Goal: Task Accomplishment & Management: Use online tool/utility

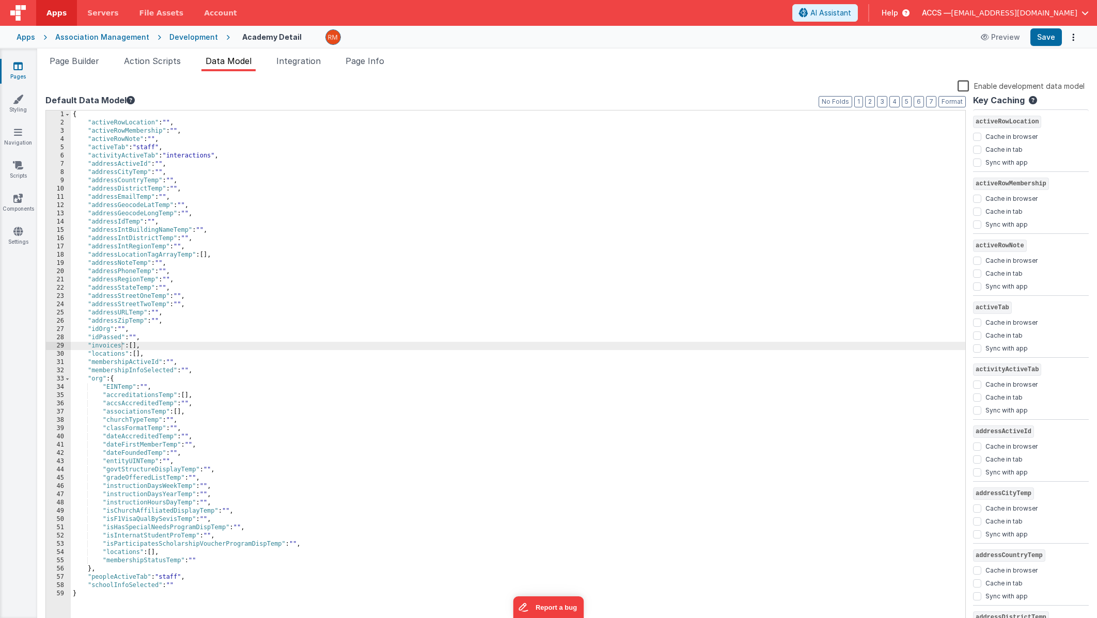
click at [20, 63] on icon at bounding box center [17, 66] width 9 height 10
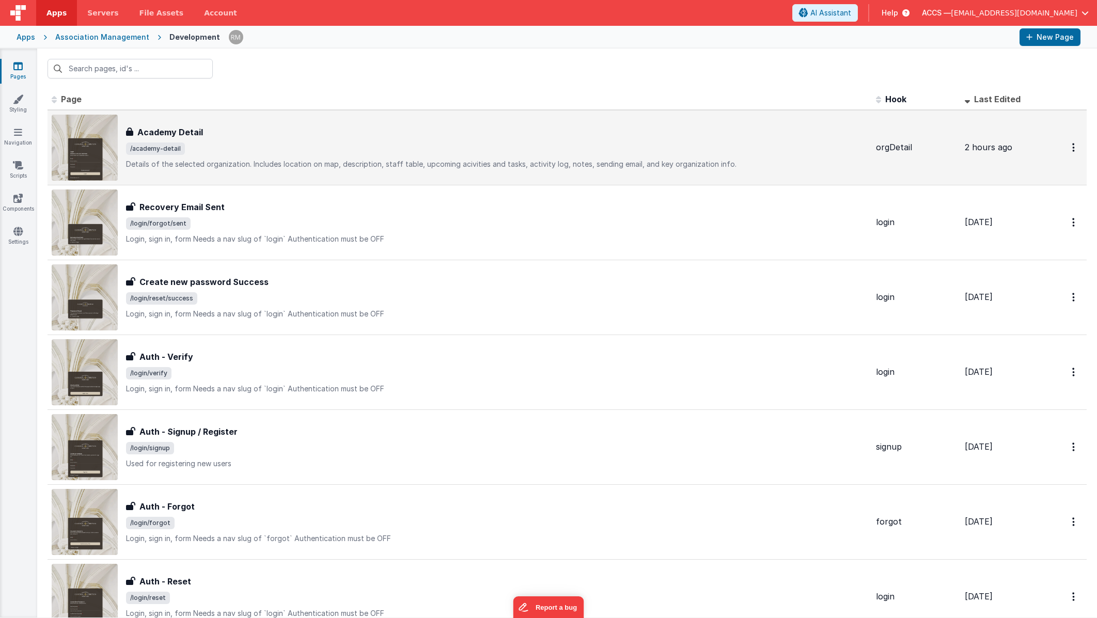
click at [239, 156] on div "Academy Detail Academy Detail /academy-detail Details of the selected organizat…" at bounding box center [497, 147] width 742 height 43
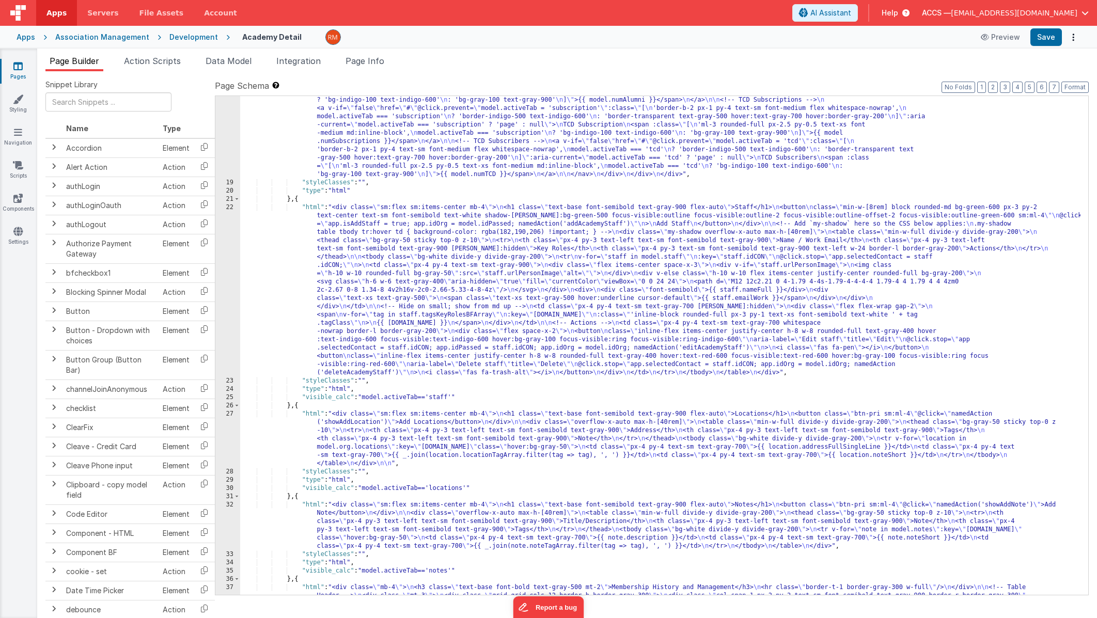
scroll to position [755, 0]
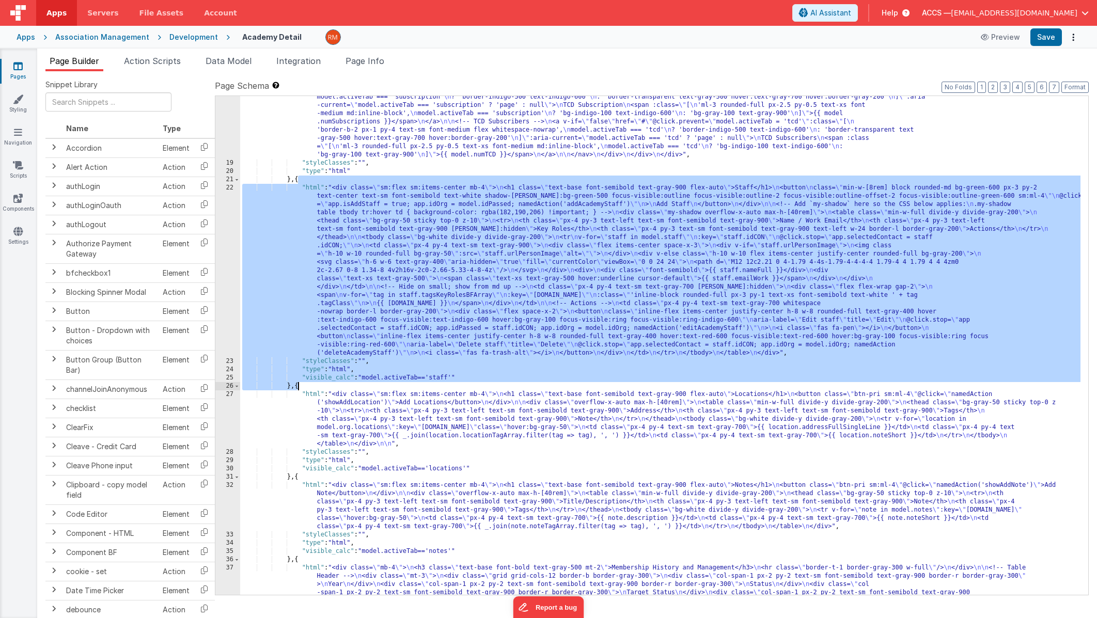
drag, startPoint x: 298, startPoint y: 180, endPoint x: 297, endPoint y: 388, distance: 208.2
click at [297, 388] on div ""html" : "<div> \n <div> \n <div class= \" border-b border-gray-200 \" > \n <na…" at bounding box center [660, 392] width 841 height 1061
click at [294, 398] on div ""html" : "<div> \n <div> \n <div class= \" border-b border-gray-200 \" > \n <na…" at bounding box center [660, 392] width 841 height 1061
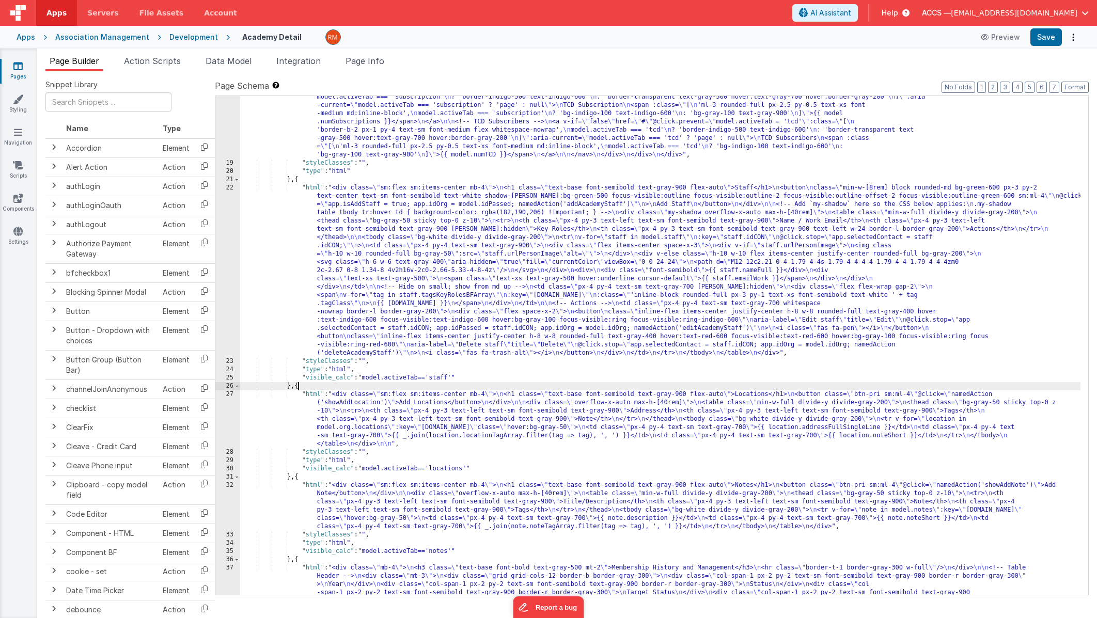
click at [299, 389] on div ""html" : "<div> \n <div> \n <div class= \" border-b border-gray-200 \" > \n <na…" at bounding box center [660, 392] width 841 height 1061
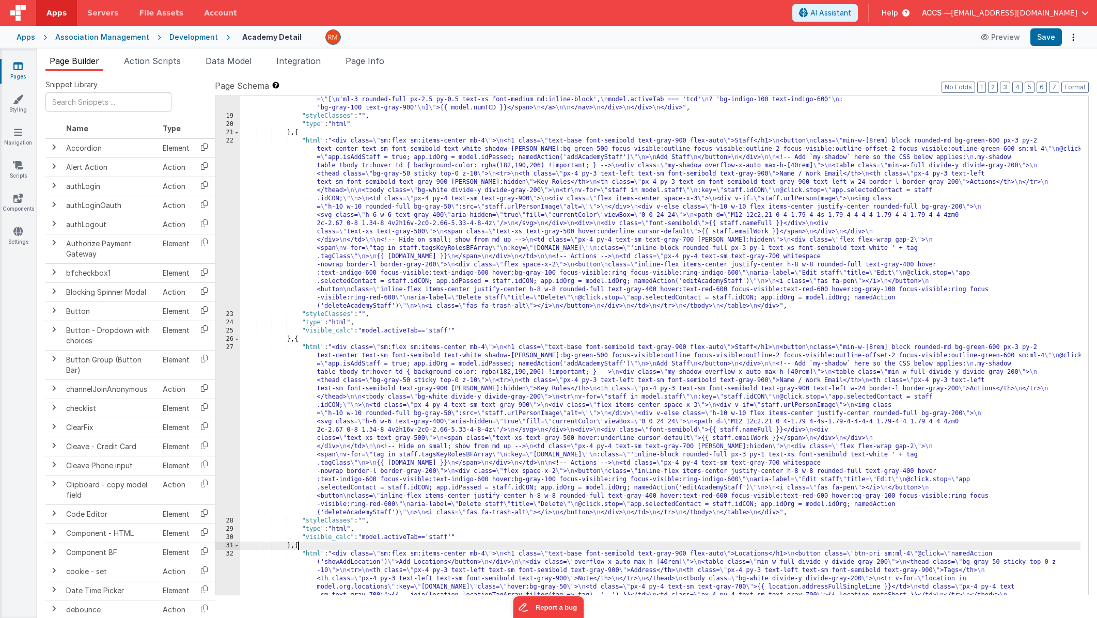
scroll to position [802, 0]
click at [451, 536] on div ""html" : "<div> \n <div> \n <div class= \" border-b border-gray-200 \" > \n <na…" at bounding box center [660, 242] width 841 height 855
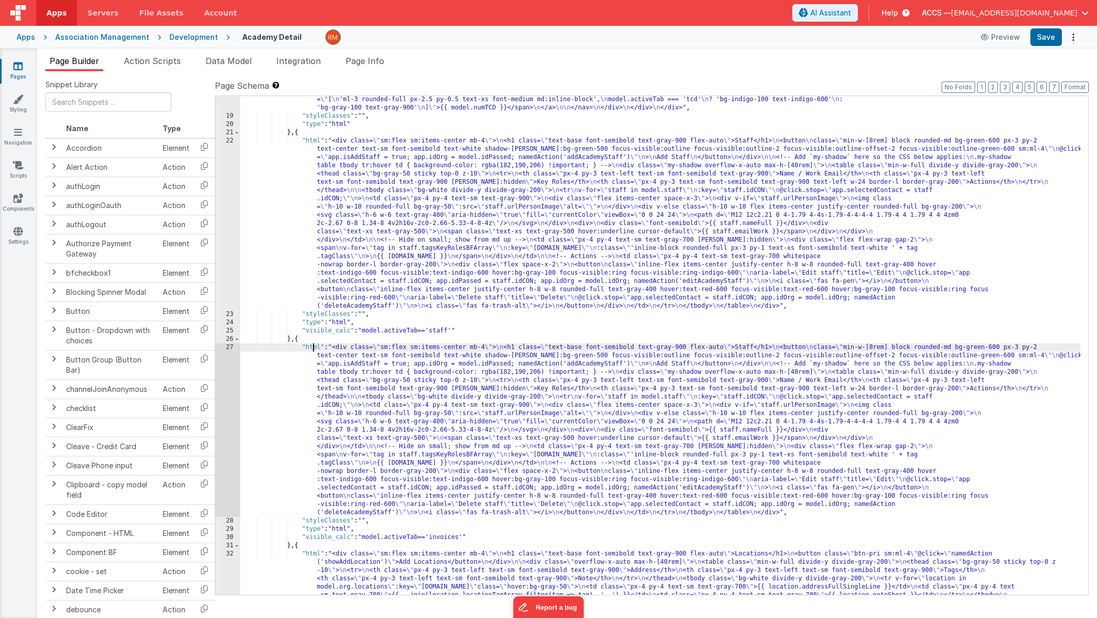
click at [314, 344] on div ""html" : "<div> \n <div> \n <div class= \" border-b border-gray-200 \" > \n <na…" at bounding box center [660, 242] width 841 height 855
click at [227, 349] on div "27" at bounding box center [227, 431] width 25 height 174
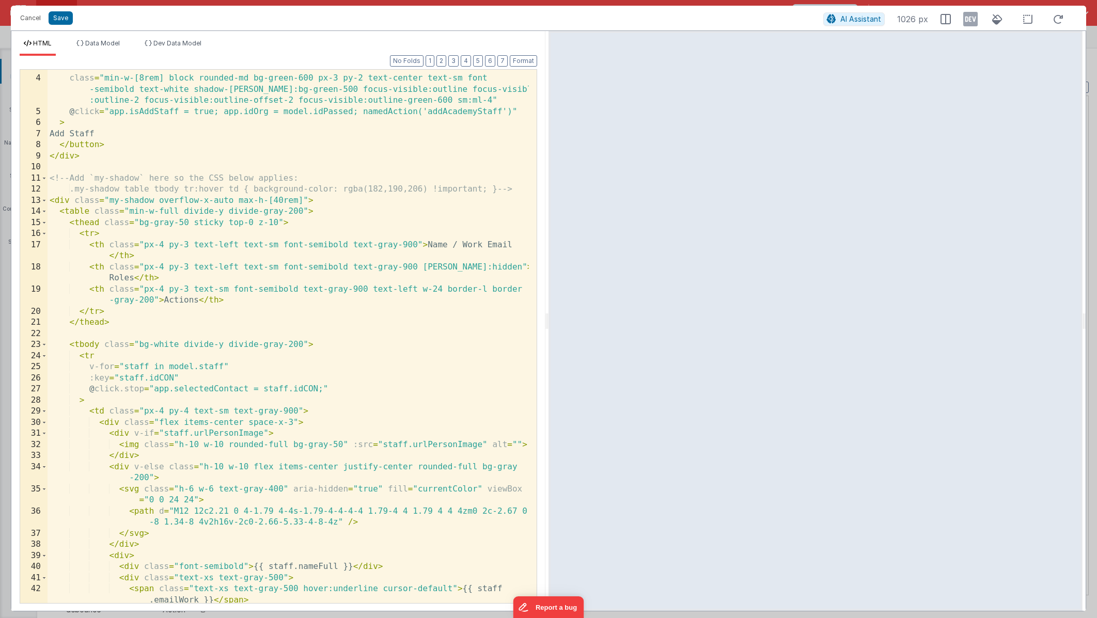
scroll to position [0, 0]
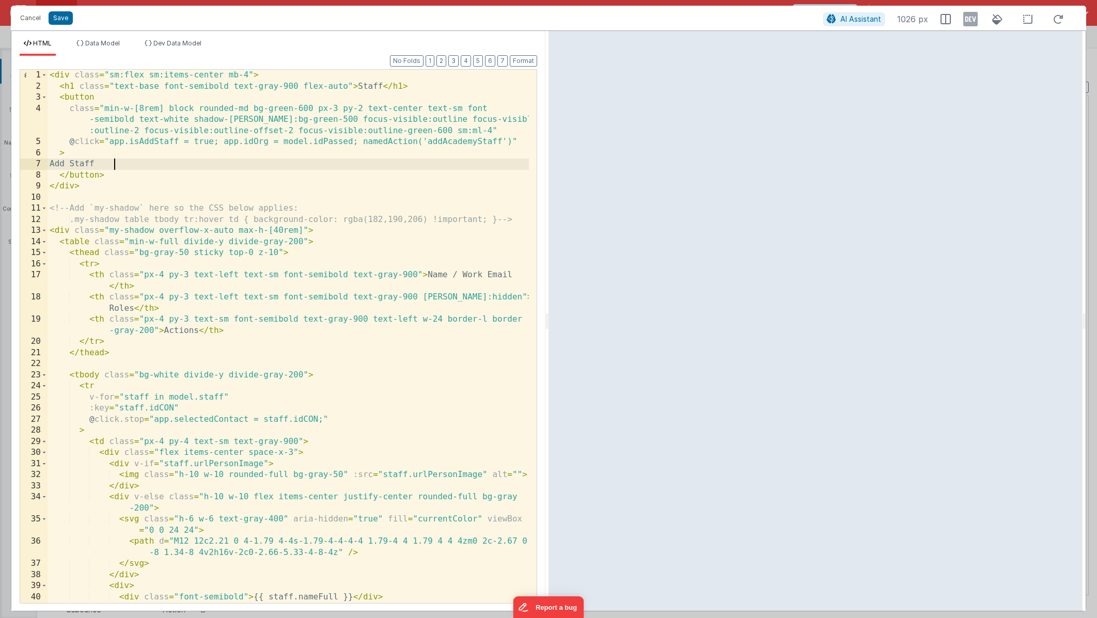
drag, startPoint x: 121, startPoint y: 164, endPoint x: 111, endPoint y: 162, distance: 10.0
click at [111, 162] on div "< div class = "sm:flex sm:items-center mb-4" > < h1 class = "text-base font-sem…" at bounding box center [289, 353] width 482 height 567
drag, startPoint x: 134, startPoint y: 165, endPoint x: 70, endPoint y: 163, distance: 64.1
click at [70, 163] on div "< div class = "sm:flex sm:items-center mb-4" > < h1 class = "text-base font-sem…" at bounding box center [289, 353] width 482 height 567
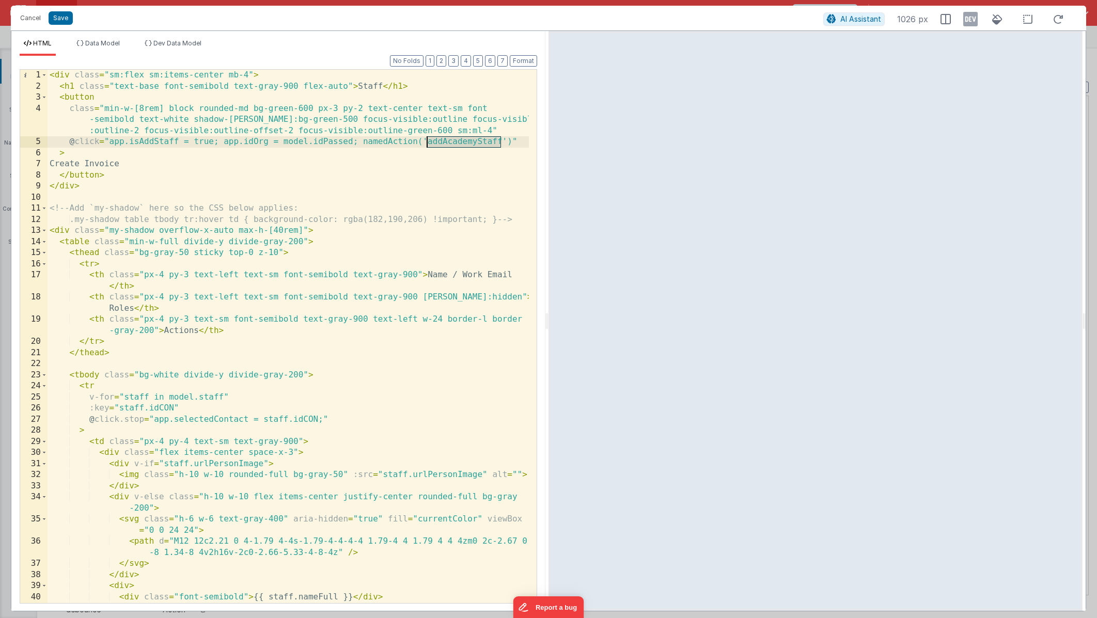
drag, startPoint x: 503, startPoint y: 141, endPoint x: 427, endPoint y: 138, distance: 76.0
click at [427, 138] on div "< div class = "sm:flex sm:items-center mb-4" > < h1 class = "text-base font-sem…" at bounding box center [289, 353] width 482 height 567
click at [381, 85] on div "< div class = "sm:flex sm:items-center mb-4" > < h1 class = "text-base font-sem…" at bounding box center [289, 353] width 482 height 567
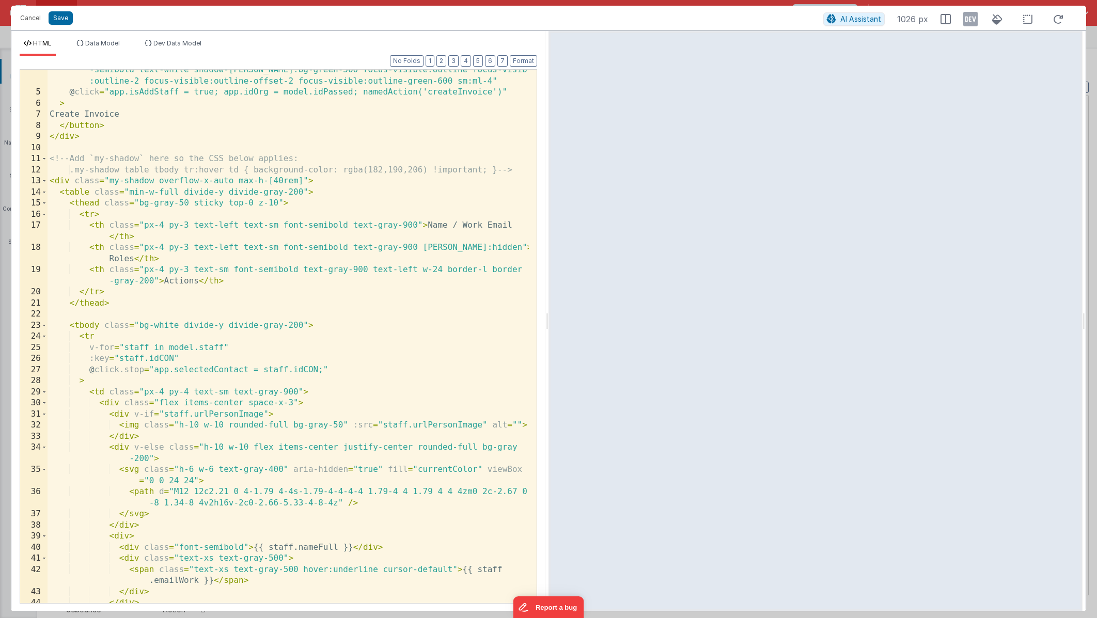
scroll to position [70, 0]
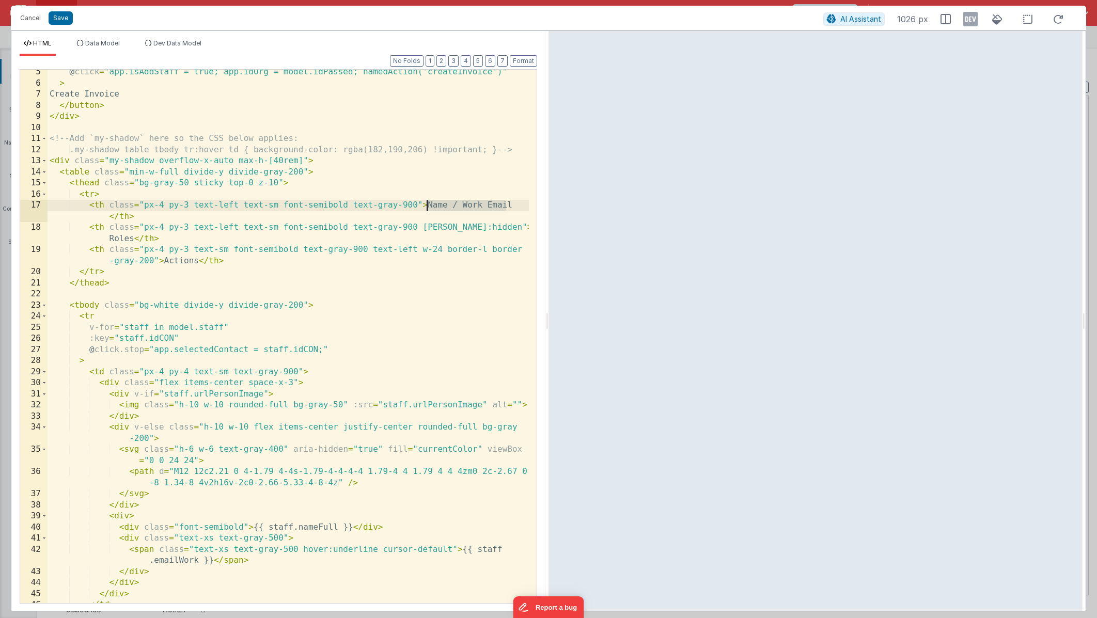
drag, startPoint x: 514, startPoint y: 206, endPoint x: 427, endPoint y: 206, distance: 86.8
click at [427, 206] on div "@ click = "app.isAddStaff = true; app.idOrg = model.idPassed; namedAction('crea…" at bounding box center [289, 345] width 482 height 556
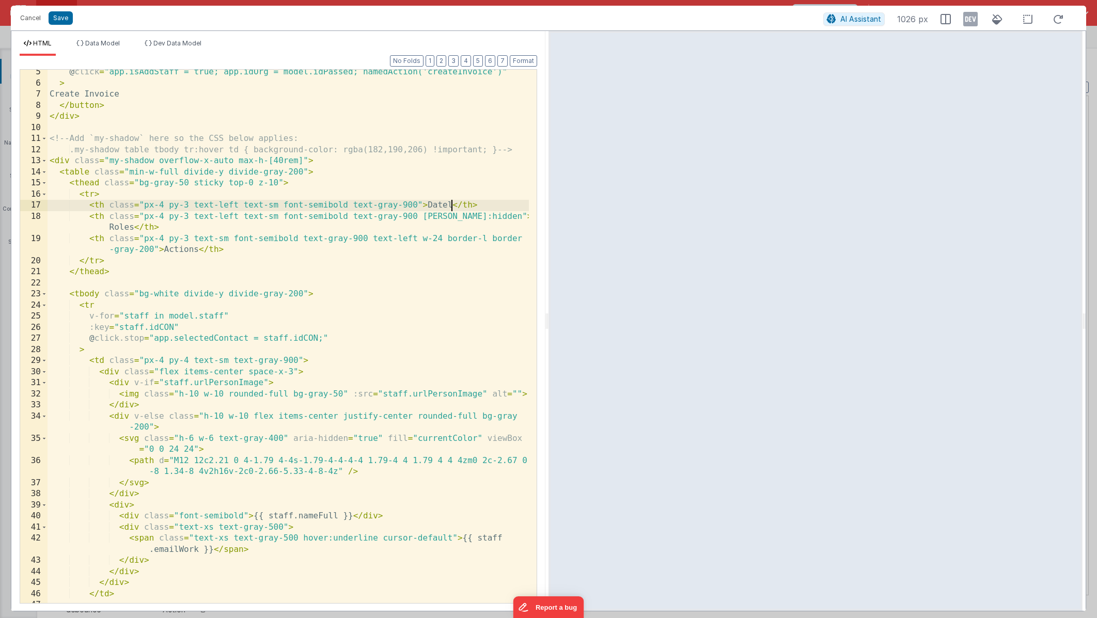
click at [450, 207] on div "@ click = "app.isAddStaff = true; app.idOrg = model.idPassed; namedAction('crea…" at bounding box center [289, 345] width 482 height 556
drag, startPoint x: 134, startPoint y: 229, endPoint x: 496, endPoint y: 220, distance: 362.3
click at [496, 220] on div "@ click = "app.isAddStaff = true; app.idOrg = model.idPassed; namedAction('crea…" at bounding box center [289, 345] width 482 height 556
drag, startPoint x: 487, startPoint y: 218, endPoint x: 423, endPoint y: 217, distance: 64.1
click at [423, 217] on div "@ click = "app.isAddStaff = true; app.idOrg = model.idPassed; namedAction('crea…" at bounding box center [289, 345] width 482 height 556
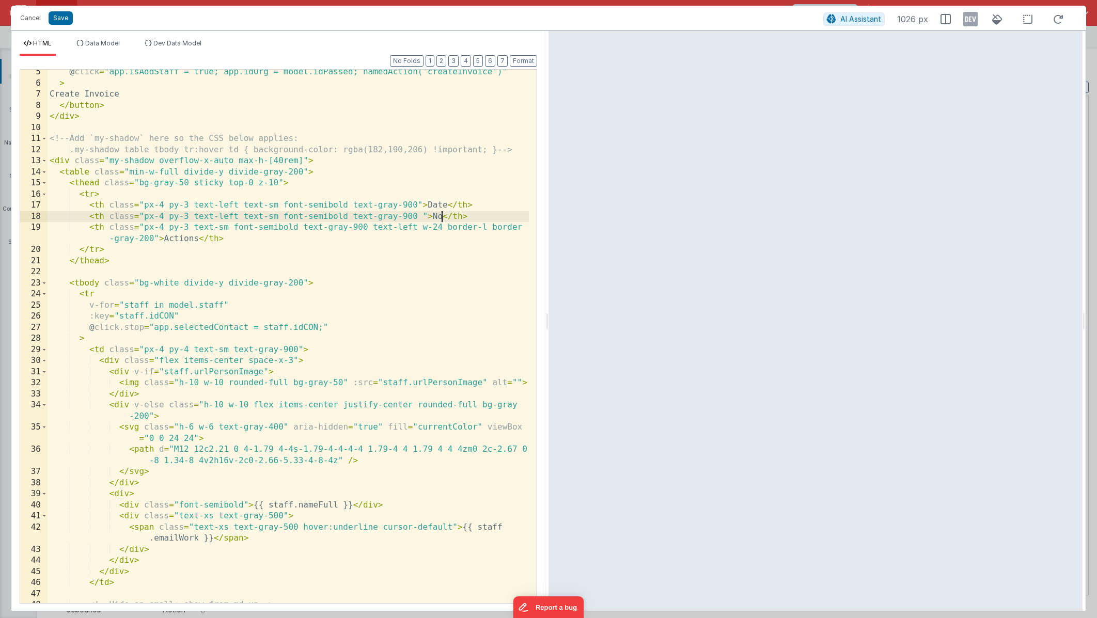
click at [441, 219] on div "@ click = "app.isAddStaff = true; app.idOrg = model.idPassed; namedAction('crea…" at bounding box center [289, 345] width 482 height 556
drag, startPoint x: 476, startPoint y: 216, endPoint x: 30, endPoint y: 212, distance: 445.9
click at [30, 212] on div "5 6 7 8 9 10 11 12 13 14 15 16 17 18 19 20 21 22 23 24 25 26 27 28 29 30 31 32 …" at bounding box center [279, 336] width 518 height 535
click at [493, 214] on div "@ click = "app.isAddStaff = true; app.idOrg = model.idPassed; namedAction('crea…" at bounding box center [289, 345] width 482 height 556
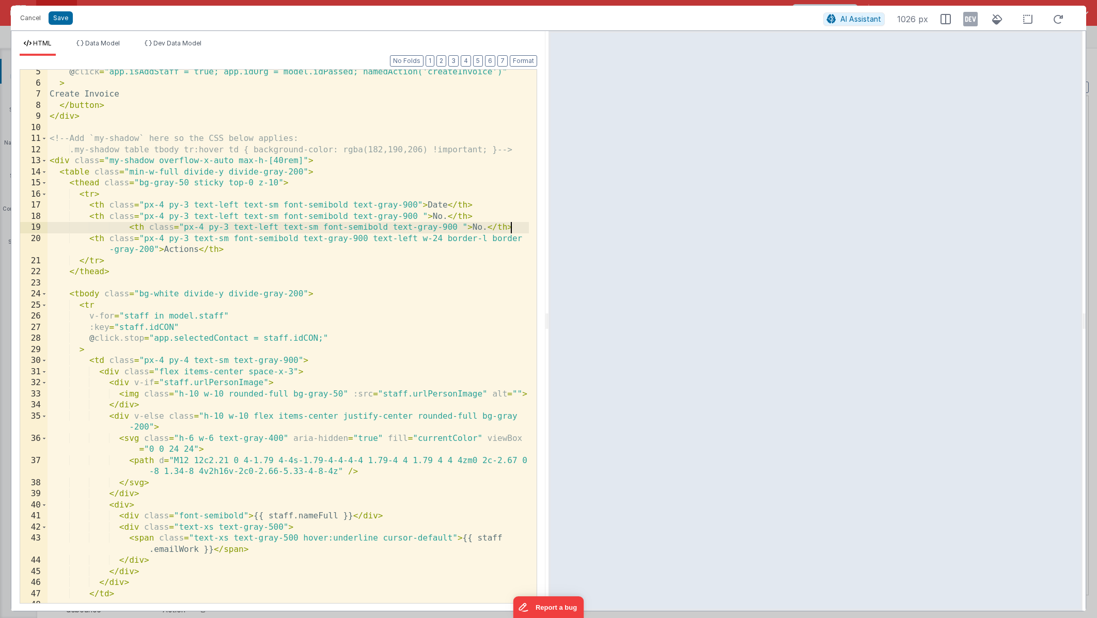
click at [130, 227] on div "@ click = "app.isAddStaff = true; app.idOrg = model.idPassed; namedAction('crea…" at bounding box center [289, 345] width 482 height 556
click at [444, 228] on div "@ click = "app.isAddStaff = true; app.idOrg = model.idPassed; namedAction('crea…" at bounding box center [289, 345] width 482 height 556
drag, startPoint x: 506, startPoint y: 227, endPoint x: 32, endPoint y: 225, distance: 474.3
click at [32, 225] on div "5 6 7 8 9 10 11 12 13 14 15 16 17 18 19 20 21 22 23 24 25 26 27 28 29 30 31 32 …" at bounding box center [279, 336] width 518 height 535
click at [508, 228] on div "@ click = "app.isAddStaff = true; app.idOrg = model.idPassed; namedAction('crea…" at bounding box center [289, 345] width 482 height 556
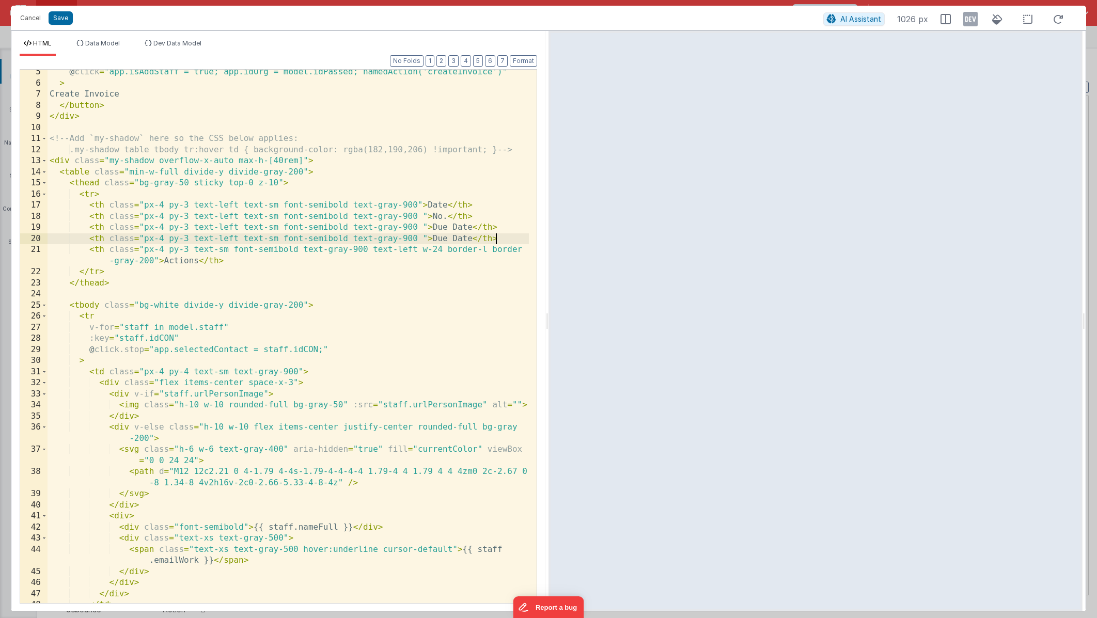
click at [471, 240] on div "@ click = "app.isAddStaff = true; app.idOrg = model.idPassed; namedAction('crea…" at bounding box center [289, 345] width 482 height 556
drag, startPoint x: 503, startPoint y: 240, endPoint x: 35, endPoint y: 238, distance: 468.1
click at [35, 238] on div "5 6 7 8 9 10 11 12 13 14 15 16 17 18 19 20 21 22 23 24 25 26 27 28 29 30 31 32 …" at bounding box center [279, 336] width 518 height 535
click at [513, 240] on div "@ click = "app.isAddStaff = true; app.idOrg = model.idPassed; namedAction('crea…" at bounding box center [289, 345] width 482 height 556
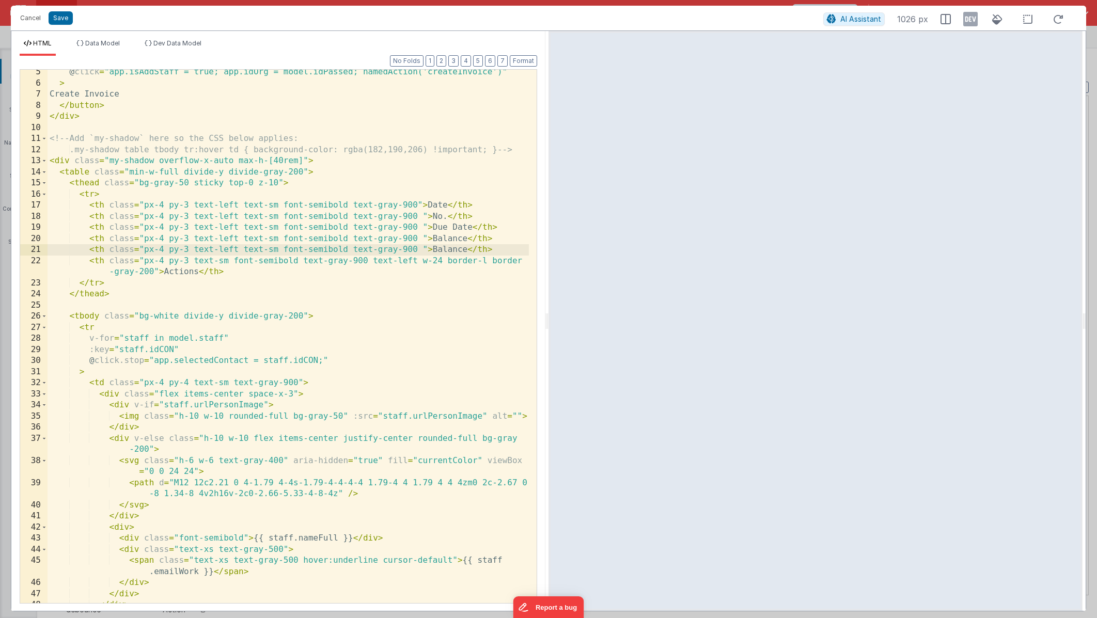
click at [464, 252] on div "@ click = "app.isAddStaff = true; app.idOrg = model.idPassed; namedAction('crea…" at bounding box center [289, 345] width 482 height 556
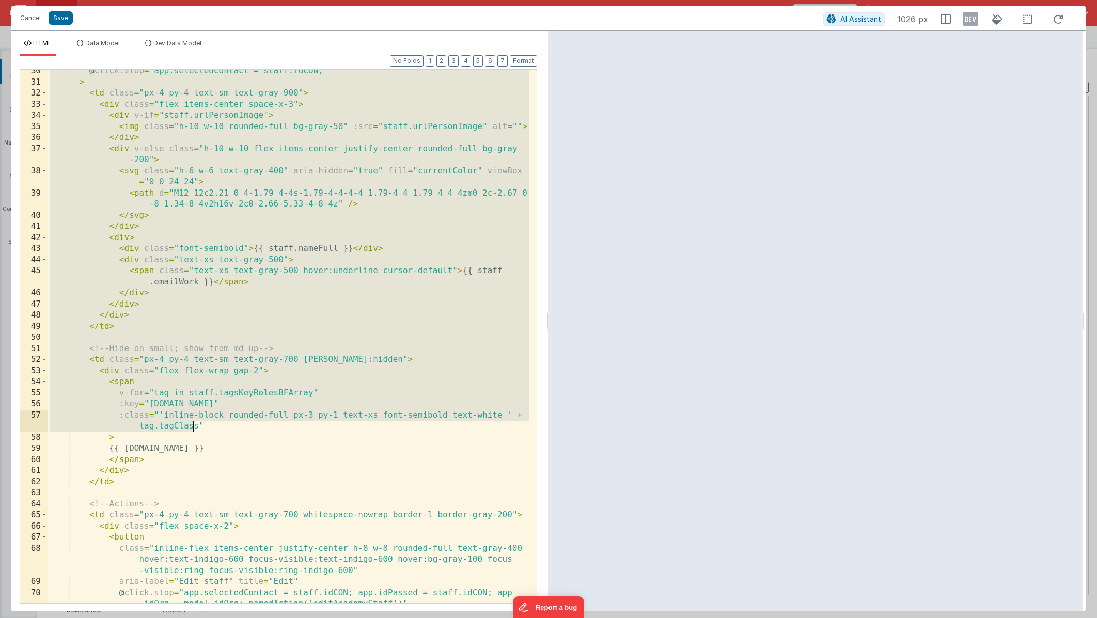
scroll to position [360, 0]
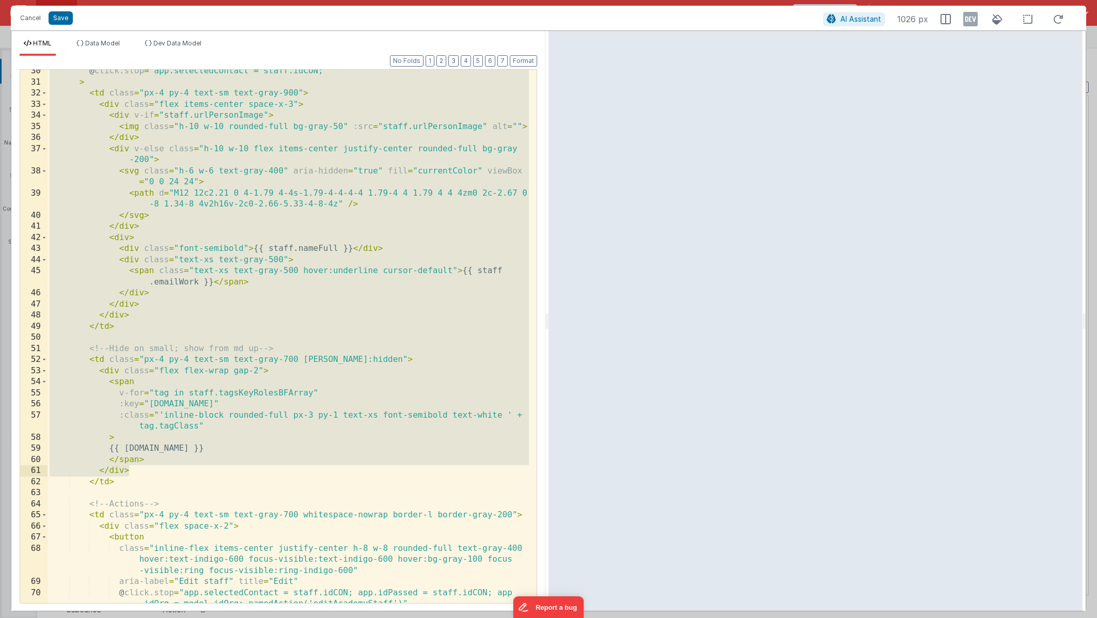
drag, startPoint x: 76, startPoint y: 214, endPoint x: 199, endPoint y: 472, distance: 286.1
click at [199, 472] on div "@ click.stop = "app.selectedContact = staff.idCON;" > < td class = "px-4 py-4 t…" at bounding box center [289, 344] width 482 height 556
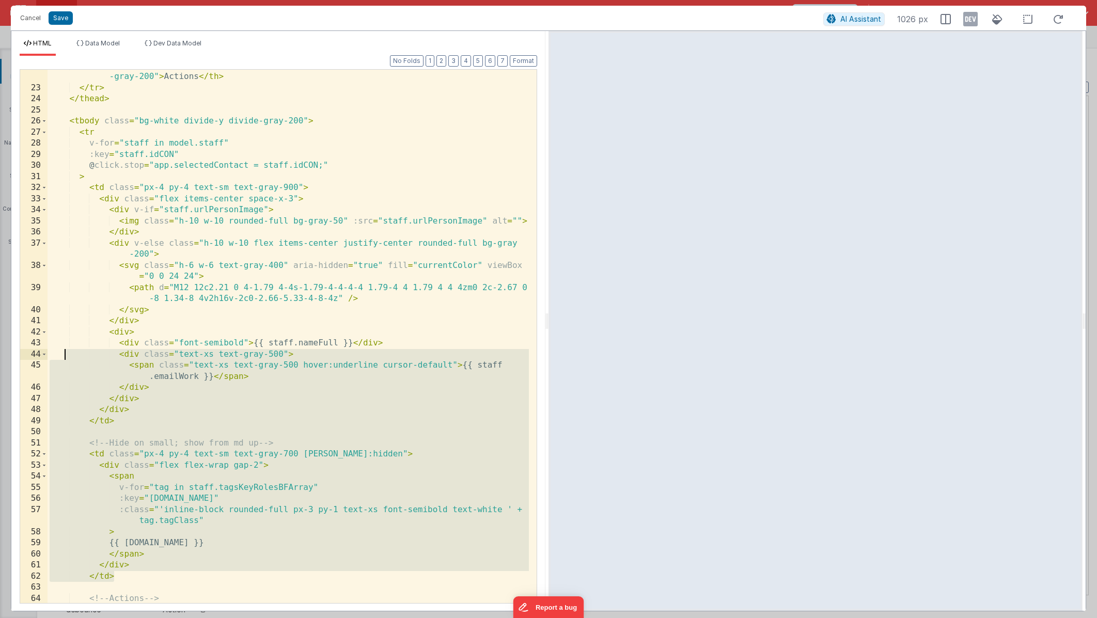
scroll to position [255, 0]
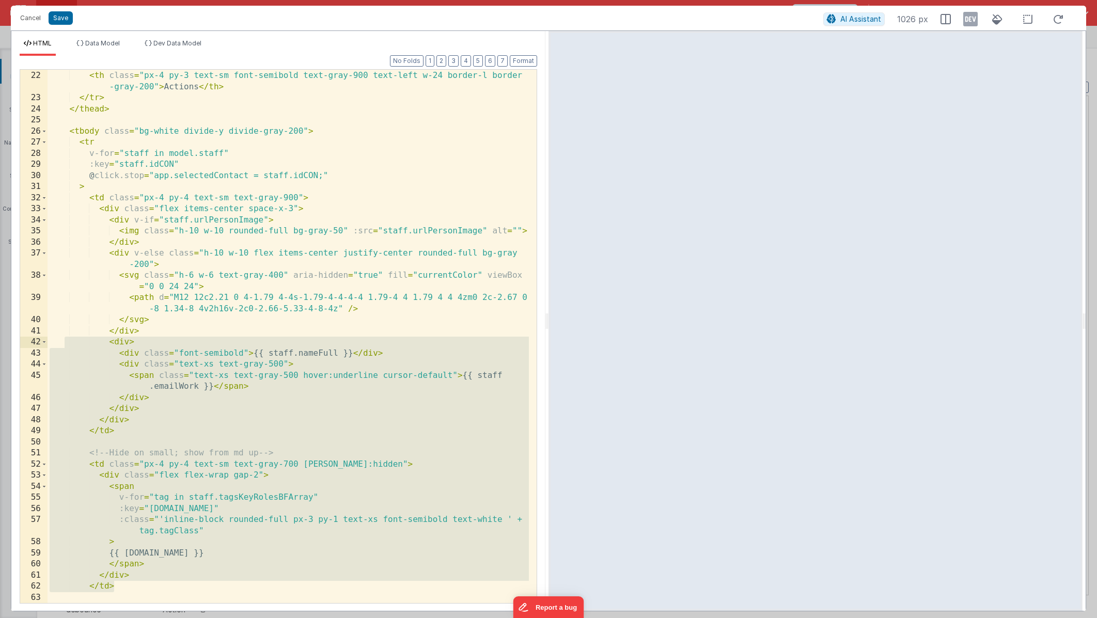
drag, startPoint x: 144, startPoint y: 435, endPoint x: 64, endPoint y: 337, distance: 125.9
click at [64, 337] on div "< th class = "px-4 py-3 text-left text-sm font-semibold text-gray-900 " > Total…" at bounding box center [289, 337] width 482 height 556
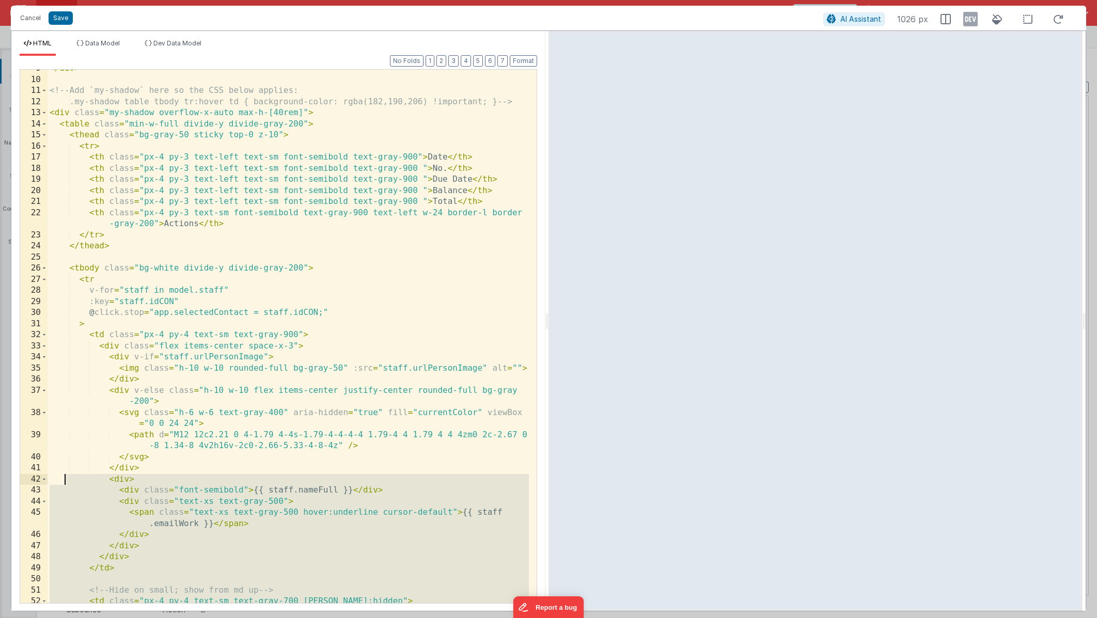
scroll to position [0, 0]
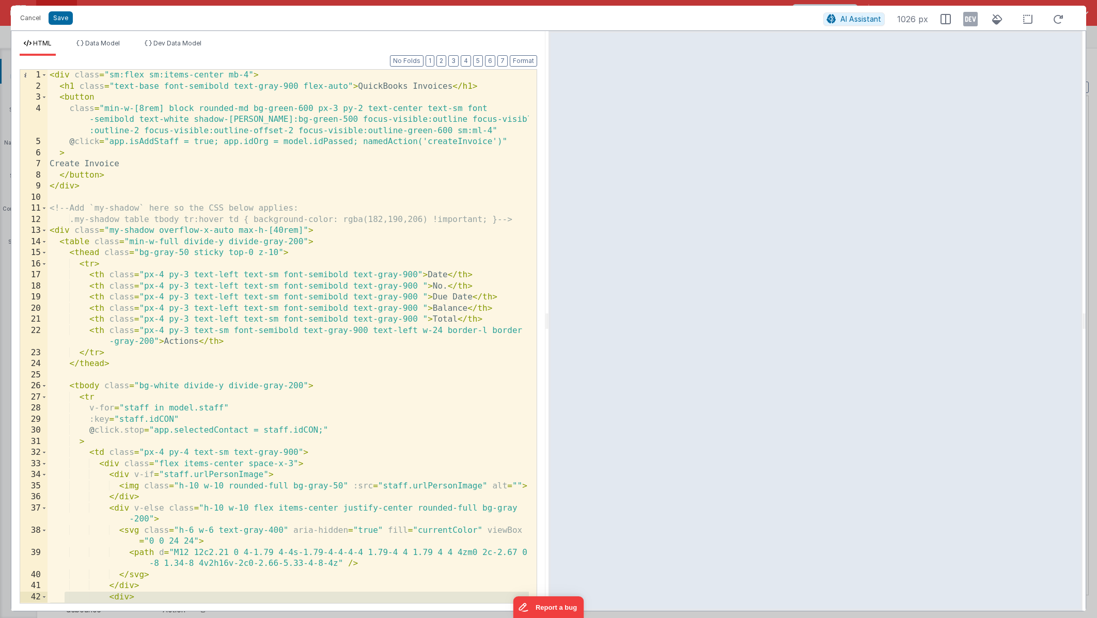
click at [178, 143] on div "< div class = "sm:flex sm:items-center mb-4" > < h1 class = "text-base font-sem…" at bounding box center [289, 348] width 482 height 556
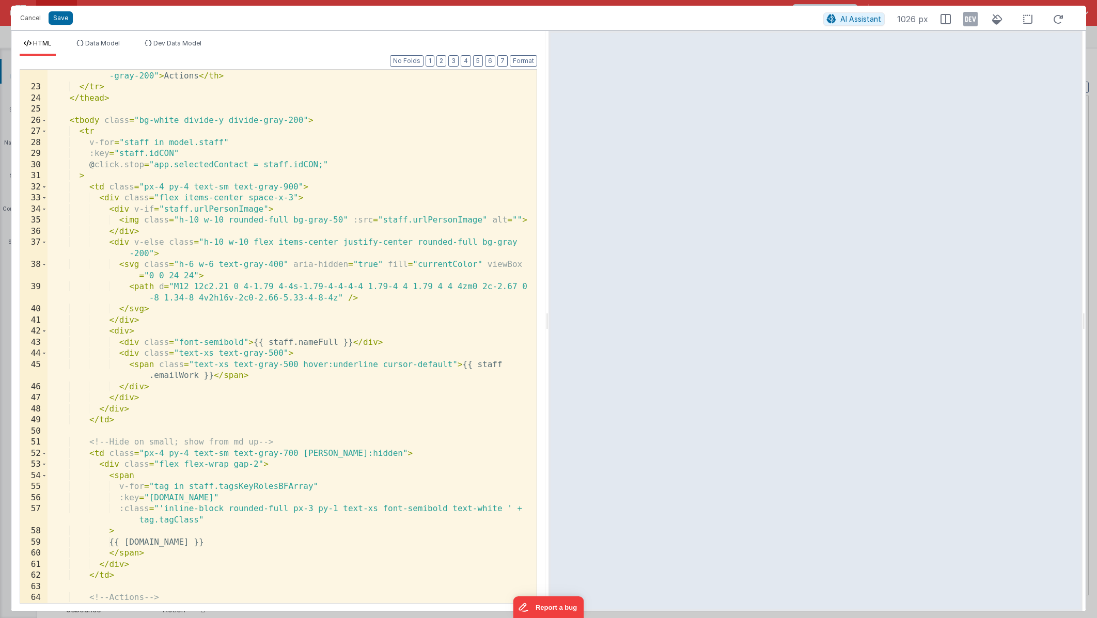
scroll to position [245, 0]
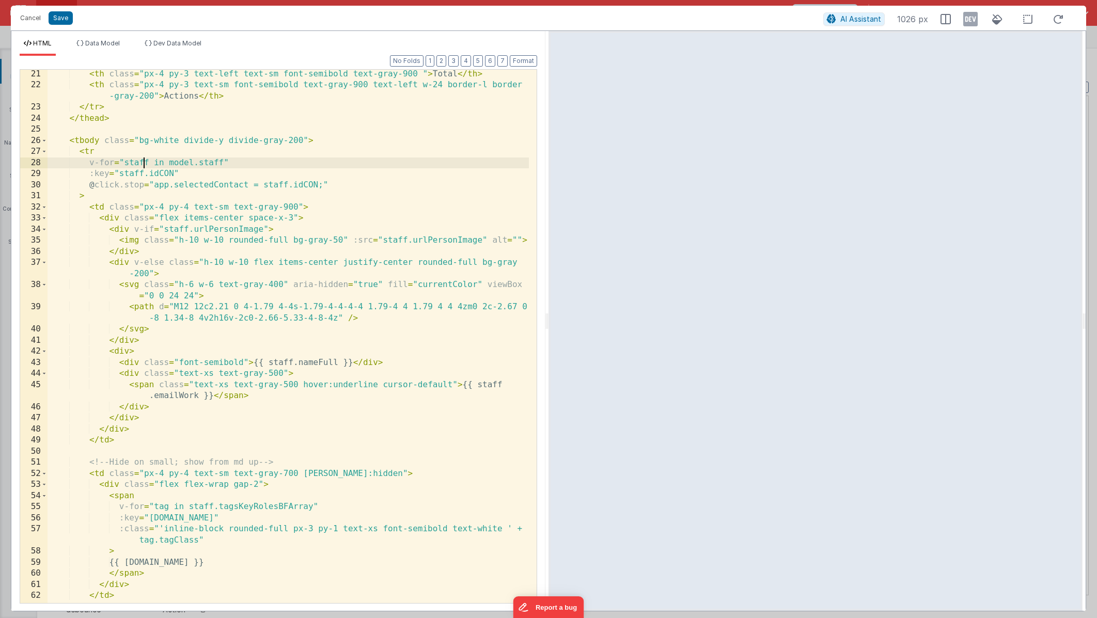
click at [146, 163] on div "< th class = "px-4 py-3 text-left text-sm font-semibold text-gray-900 " > Total…" at bounding box center [289, 347] width 482 height 556
click at [147, 165] on div "< th class = "px-4 py-3 text-left text-sm font-semibold text-gray-900 " > Total…" at bounding box center [289, 347] width 482 height 556
click at [226, 160] on div "< th class = "px-4 py-3 text-left text-sm font-semibold text-gray-900 " > Total…" at bounding box center [289, 347] width 482 height 556
click at [143, 174] on div "< th class = "px-4 py-3 text-left text-sm font-semibold text-gray-900 " > Total…" at bounding box center [289, 347] width 482 height 556
click at [143, 164] on div "< th class = "px-4 py-3 text-left text-sm font-semibold text-gray-900 " > Total…" at bounding box center [289, 347] width 482 height 556
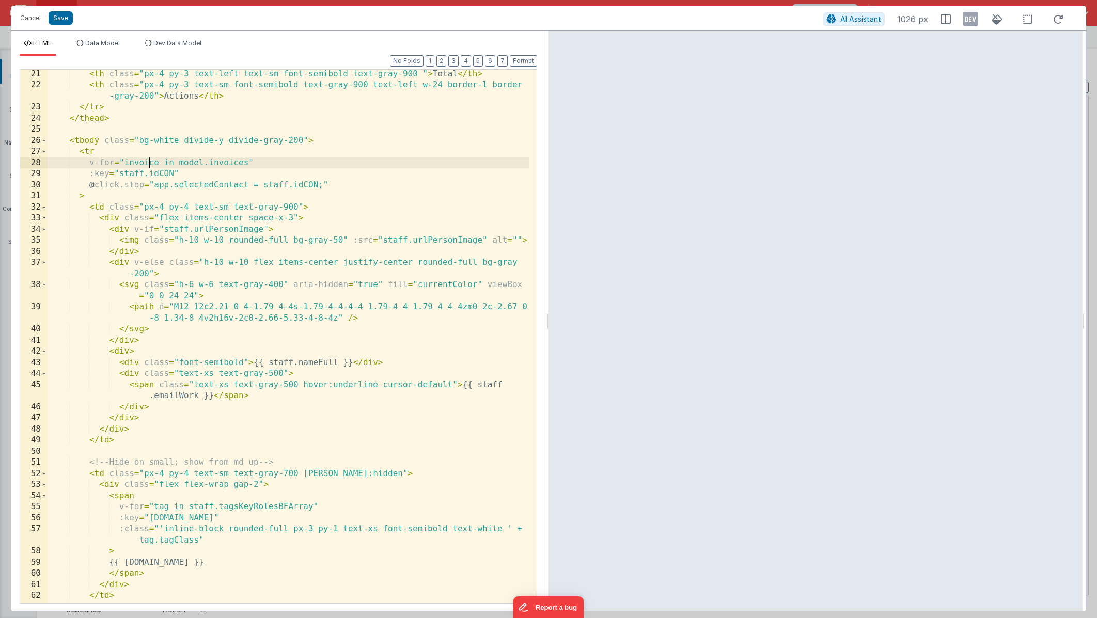
click at [143, 176] on div "< th class = "px-4 py-3 text-left text-sm font-semibold text-gray-900 " > Total…" at bounding box center [289, 347] width 482 height 556
click at [183, 172] on div "< th class = "px-4 py-3 text-left text-sm font-semibold text-gray-900 " > Total…" at bounding box center [289, 347] width 482 height 556
click at [244, 185] on div "< th class = "px-4 py-3 text-left text-sm font-semibold text-gray-900 " > Total…" at bounding box center [289, 347] width 482 height 556
click at [246, 185] on div "< th class = "px-4 py-3 text-left text-sm font-semibold text-gray-900 " > Total…" at bounding box center [289, 347] width 482 height 556
click at [287, 185] on div "< th class = "px-4 py-3 text-left text-sm font-semibold text-gray-900 " > Total…" at bounding box center [289, 347] width 482 height 556
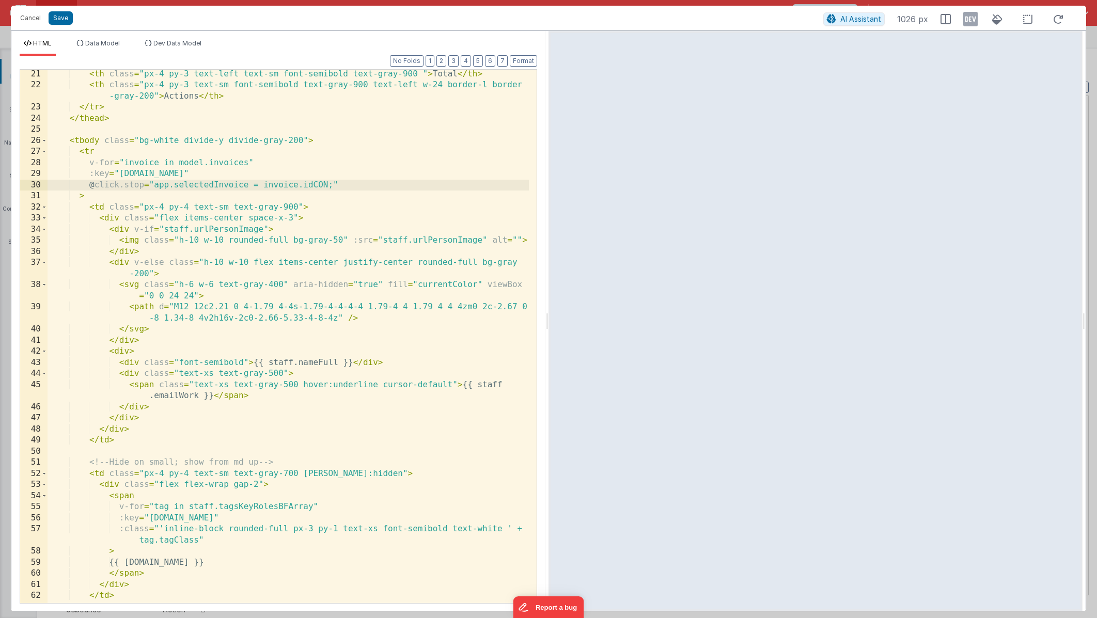
click at [328, 185] on div "< th class = "px-4 py-3 text-left text-sm font-semibold text-gray-900 " > Total…" at bounding box center [289, 347] width 482 height 556
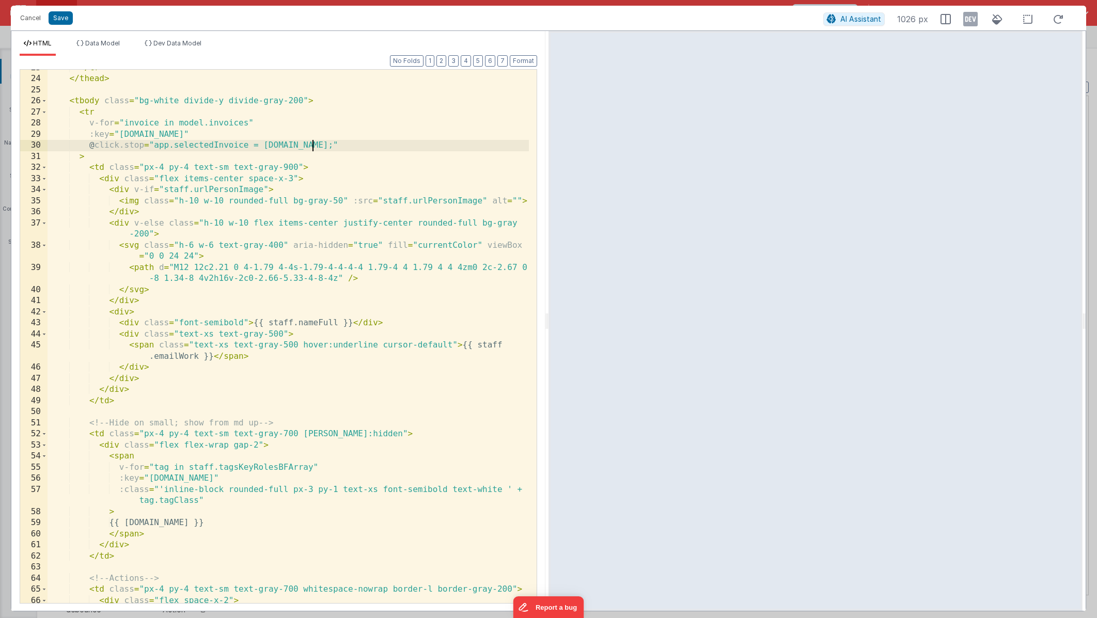
scroll to position [285, 0]
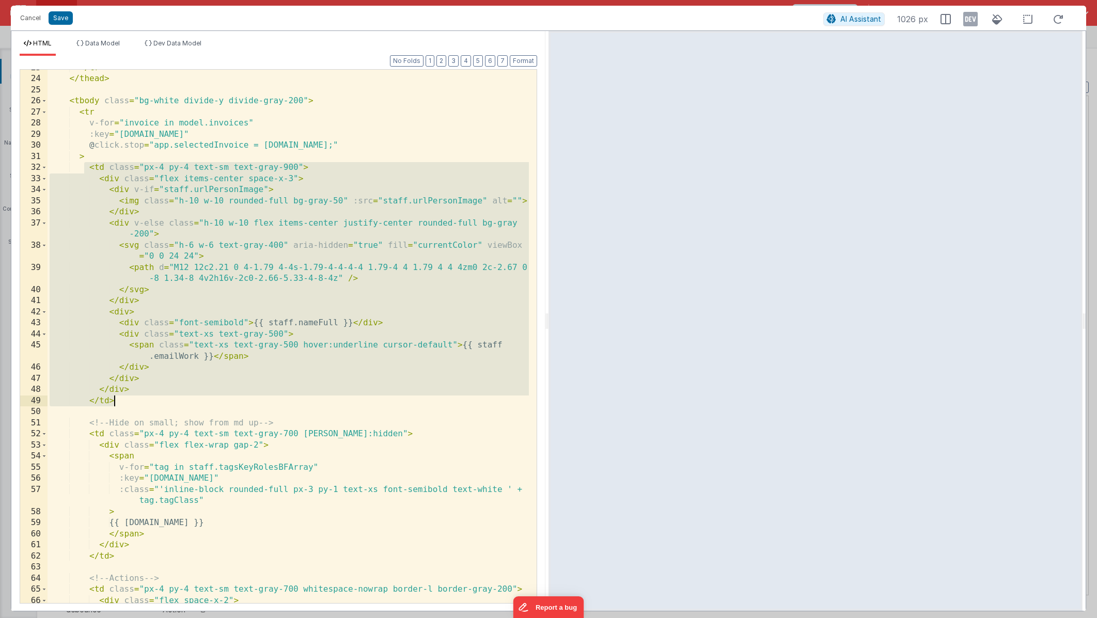
drag, startPoint x: 87, startPoint y: 169, endPoint x: 157, endPoint y: 399, distance: 240.3
click at [157, 399] on div "</ tr > </ thead > < tbody class = "bg-white divide-y divide-gray-200" > < tr v…" at bounding box center [289, 341] width 482 height 556
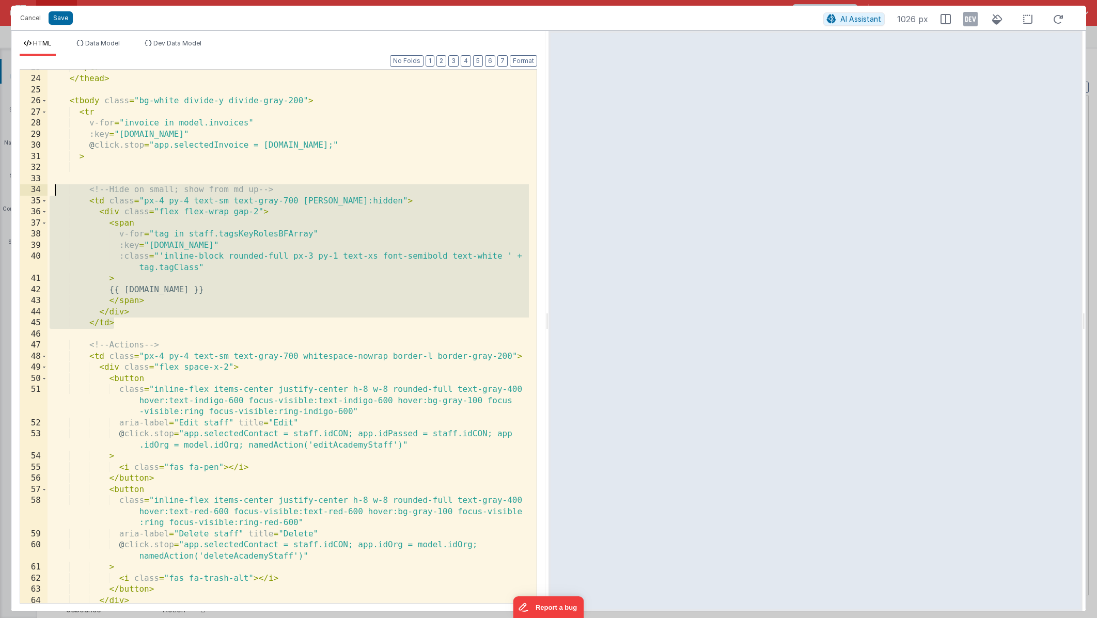
drag, startPoint x: 148, startPoint y: 324, endPoint x: 54, endPoint y: 190, distance: 164.7
click at [54, 190] on div "</ tr > </ thead > < tbody class = "bg-white divide-y divide-gray-200" > < tr v…" at bounding box center [289, 341] width 482 height 556
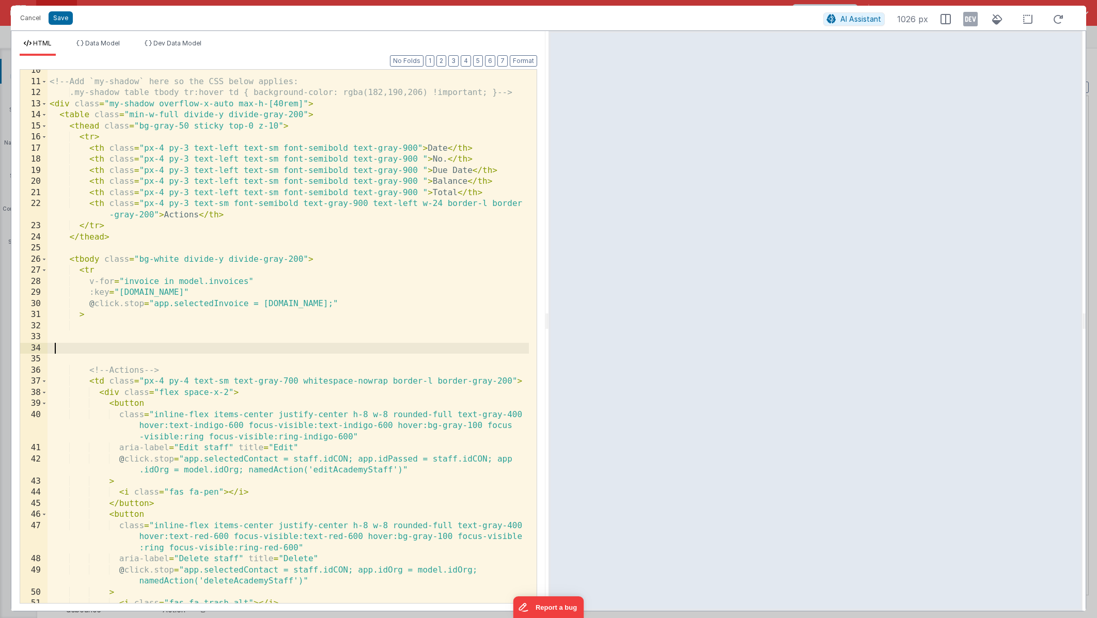
scroll to position [210, 0]
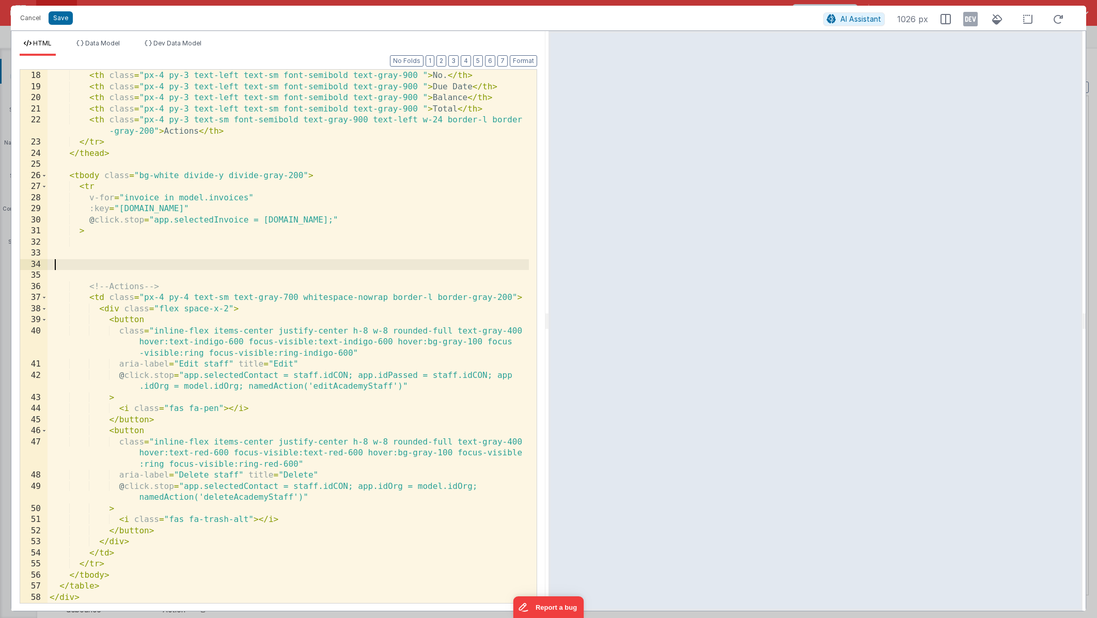
click at [227, 364] on div "< th class = "px-4 py-3 text-left text-sm font-semibold text-gray-900" > Date <…" at bounding box center [289, 337] width 482 height 556
click at [274, 376] on div "< th class = "px-4 py-3 text-left text-sm font-semibold text-gray-900" > Date <…" at bounding box center [289, 337] width 482 height 556
click at [277, 376] on div "< th class = "px-4 py-3 text-left text-sm font-semibold text-gray-900" > Date <…" at bounding box center [289, 337] width 482 height 556
click at [320, 376] on div "< th class = "px-4 py-3 text-left text-sm font-semibold text-gray-900" > Date <…" at bounding box center [289, 337] width 482 height 556
click at [359, 375] on div "< th class = "px-4 py-3 text-left text-sm font-semibold text-gray-900" > Date <…" at bounding box center [289, 337] width 482 height 556
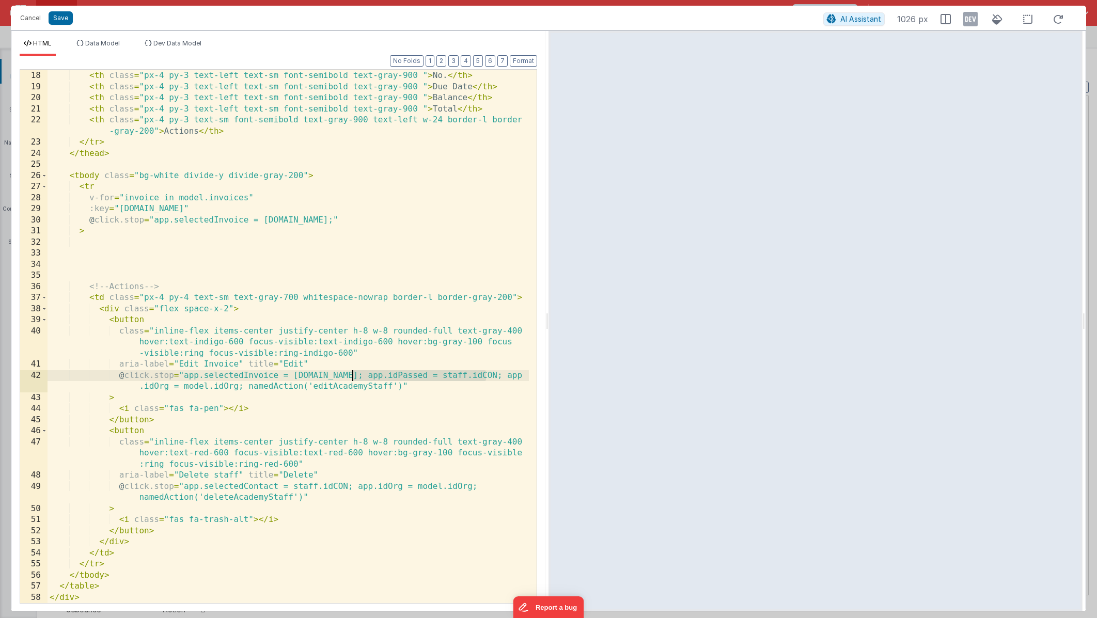
drag, startPoint x: 488, startPoint y: 377, endPoint x: 352, endPoint y: 377, distance: 135.4
click at [352, 377] on div "< th class = "px-4 py-3 text-left text-sm font-semibold text-gray-900" > Date <…" at bounding box center [289, 337] width 482 height 556
click at [282, 387] on div "< th class = "px-4 py-3 text-left text-sm font-semibold text-gray-900" > Date <…" at bounding box center [289, 337] width 482 height 556
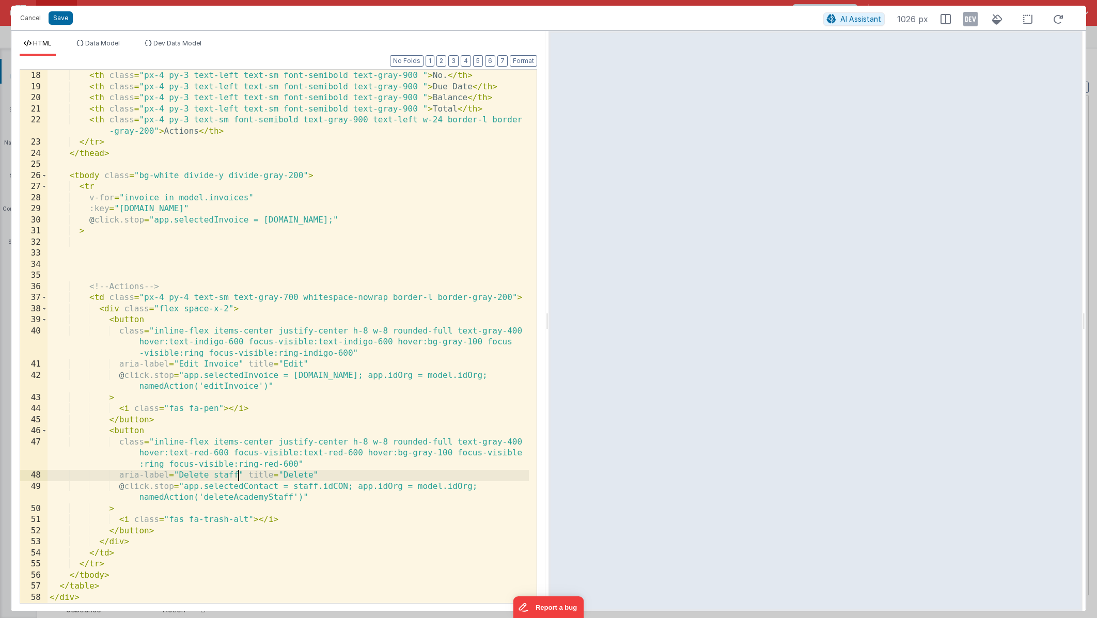
click at [237, 474] on div "< th class = "px-4 py-3 text-left text-sm font-semibold text-gray-900" > Date <…" at bounding box center [289, 337] width 482 height 556
click at [276, 487] on div "< th class = "px-4 py-3 text-left text-sm font-semibold text-gray-900" > Date <…" at bounding box center [289, 337] width 482 height 556
click at [320, 488] on div "< th class = "px-4 py-3 text-left text-sm font-semibold text-gray-900" > Date <…" at bounding box center [289, 337] width 482 height 556
click at [358, 487] on div "< th class = "px-4 py-3 text-left text-sm font-semibold text-gray-900" > Date <…" at bounding box center [289, 337] width 482 height 556
click at [292, 497] on div "< th class = "px-4 py-3 text-left text-sm font-semibold text-gray-900" > Date <…" at bounding box center [289, 337] width 482 height 556
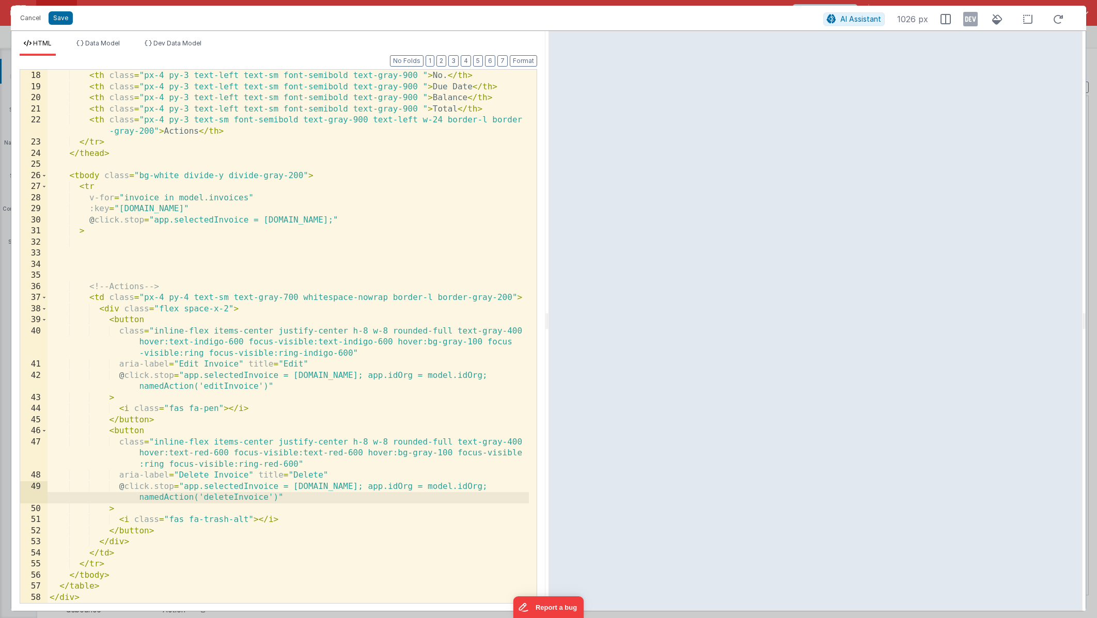
click at [212, 258] on div "< th class = "px-4 py-3 text-left text-sm font-semibold text-gray-900" > Date <…" at bounding box center [289, 337] width 482 height 556
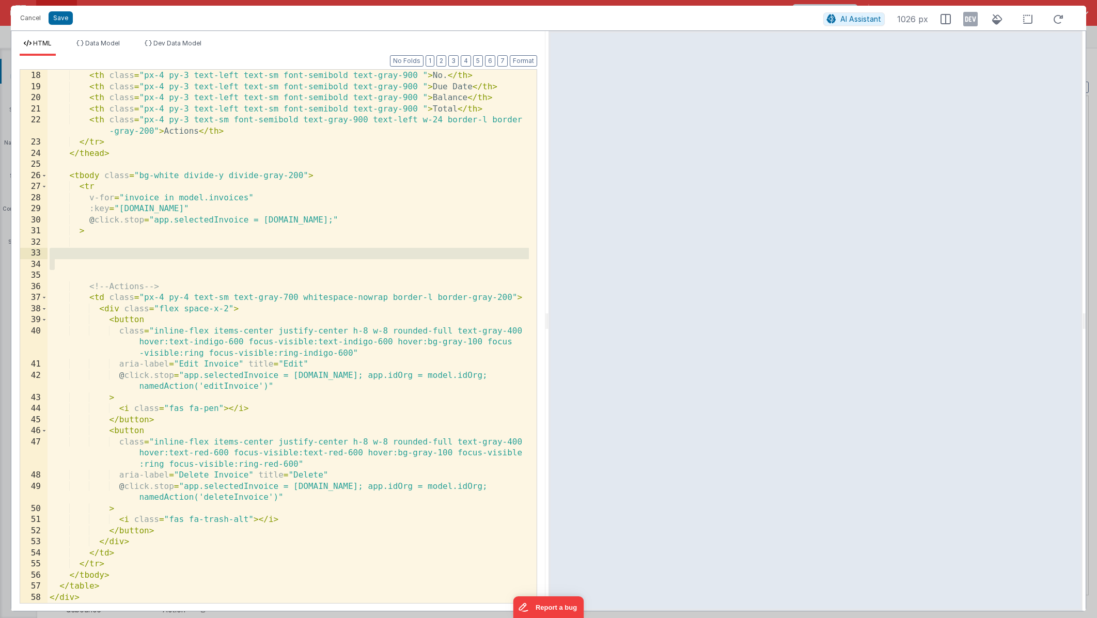
click at [213, 259] on div "< th class = "px-4 py-3 text-left text-sm font-semibold text-gray-900" > Date <…" at bounding box center [289, 337] width 482 height 556
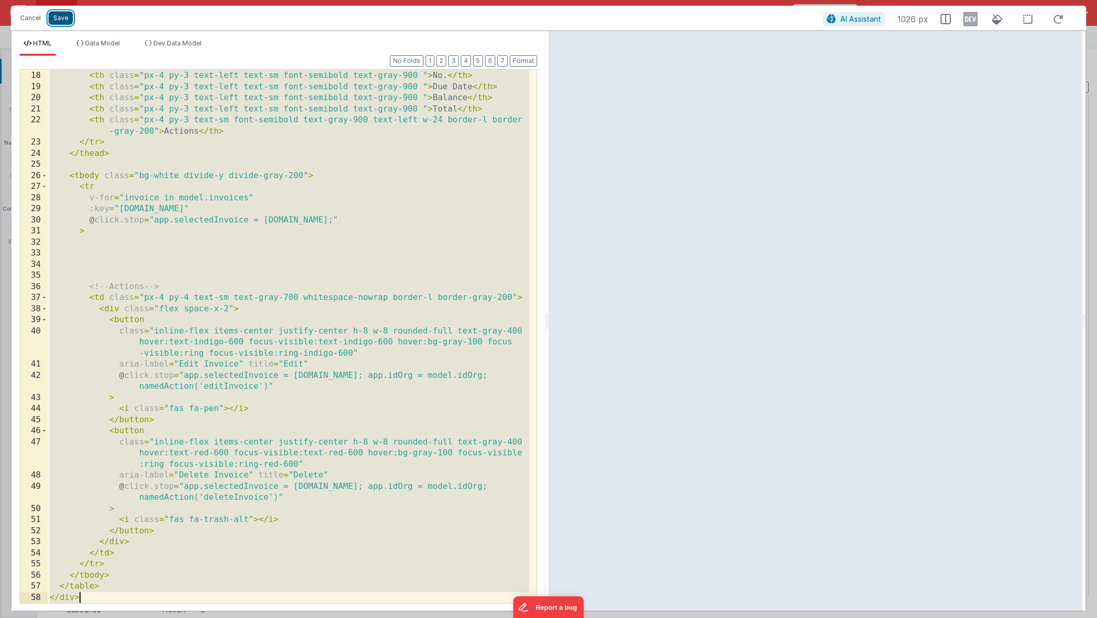
click at [67, 18] on button "Save" at bounding box center [61, 17] width 24 height 13
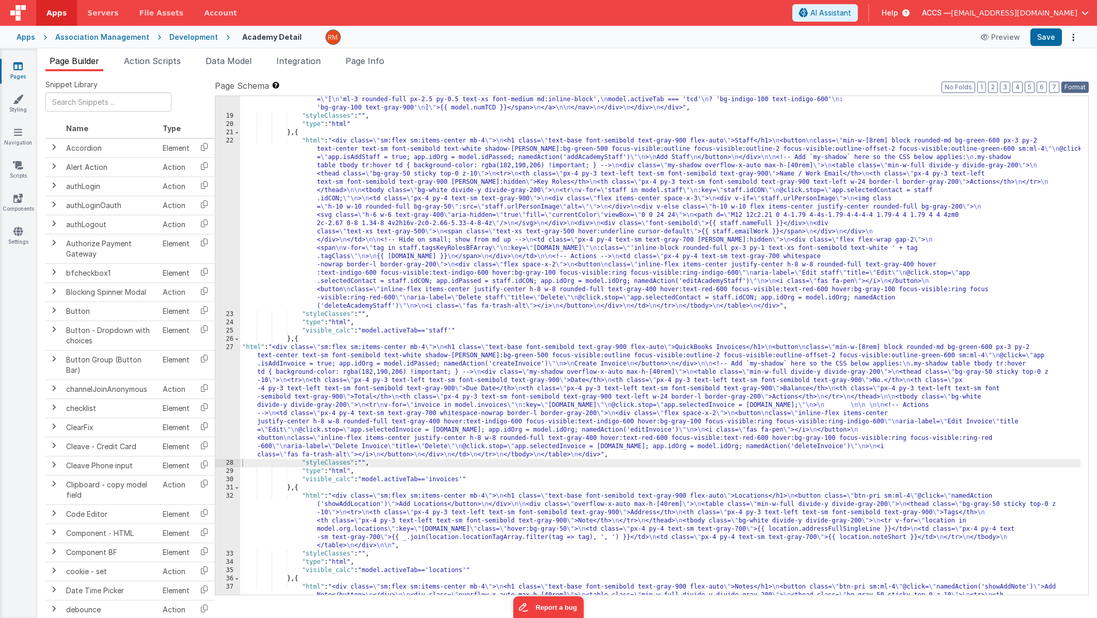
drag, startPoint x: 1082, startPoint y: 86, endPoint x: 1061, endPoint y: 54, distance: 37.7
click at [1081, 85] on button "Format" at bounding box center [1075, 87] width 27 height 11
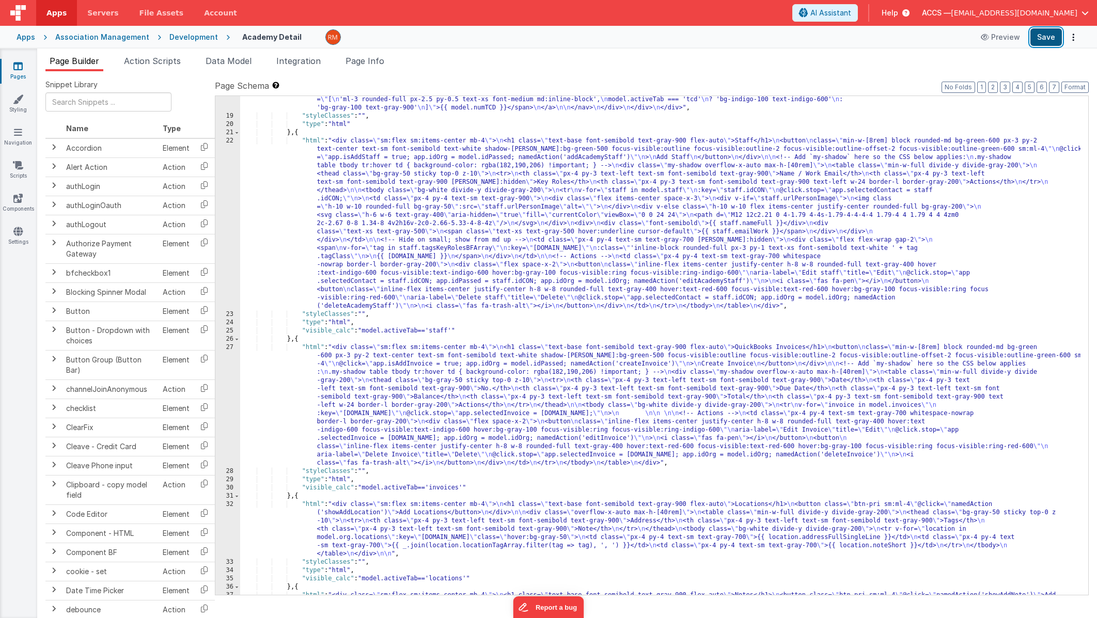
click at [1050, 39] on button "Save" at bounding box center [1047, 37] width 32 height 18
click at [312, 347] on div ""html" : "<div> \n <div> \n <div class= \" border-b border-gray-200 \" > \n <na…" at bounding box center [660, 238] width 841 height 846
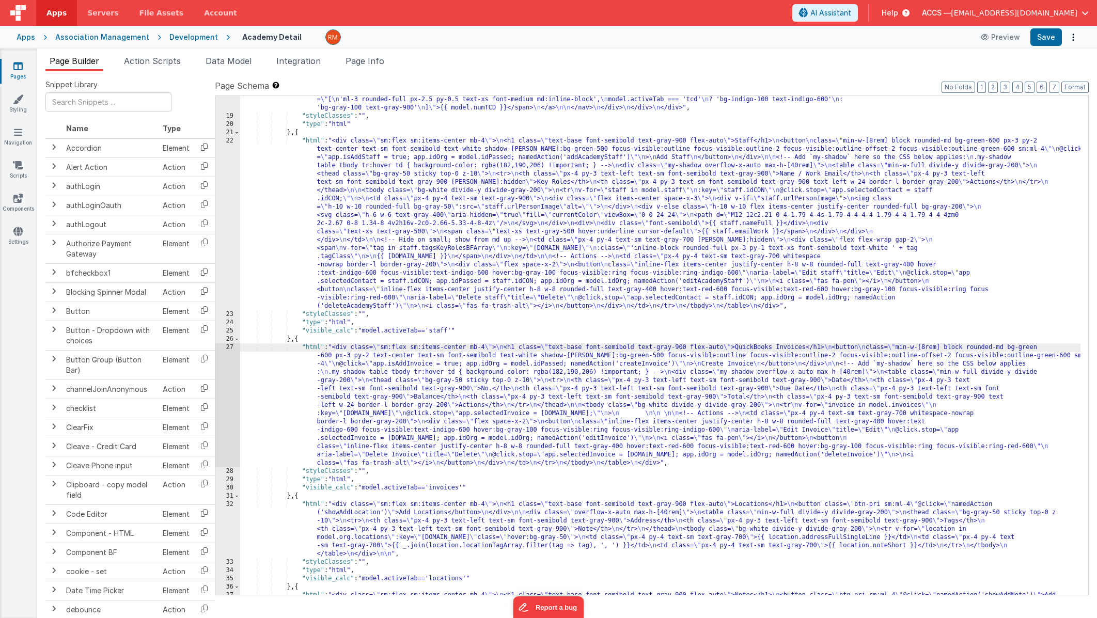
click at [231, 347] on div "27" at bounding box center [227, 406] width 25 height 124
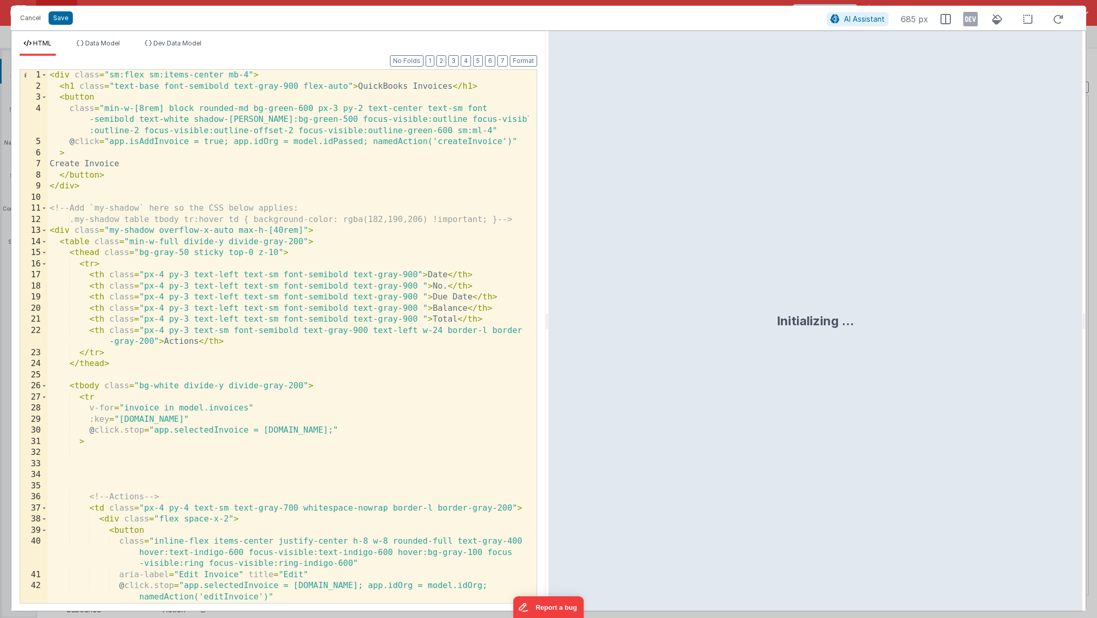
click at [367, 449] on div "< div class = "sm:flex sm:items-center mb-4" > < h1 class = "text-base font-sem…" at bounding box center [289, 348] width 482 height 556
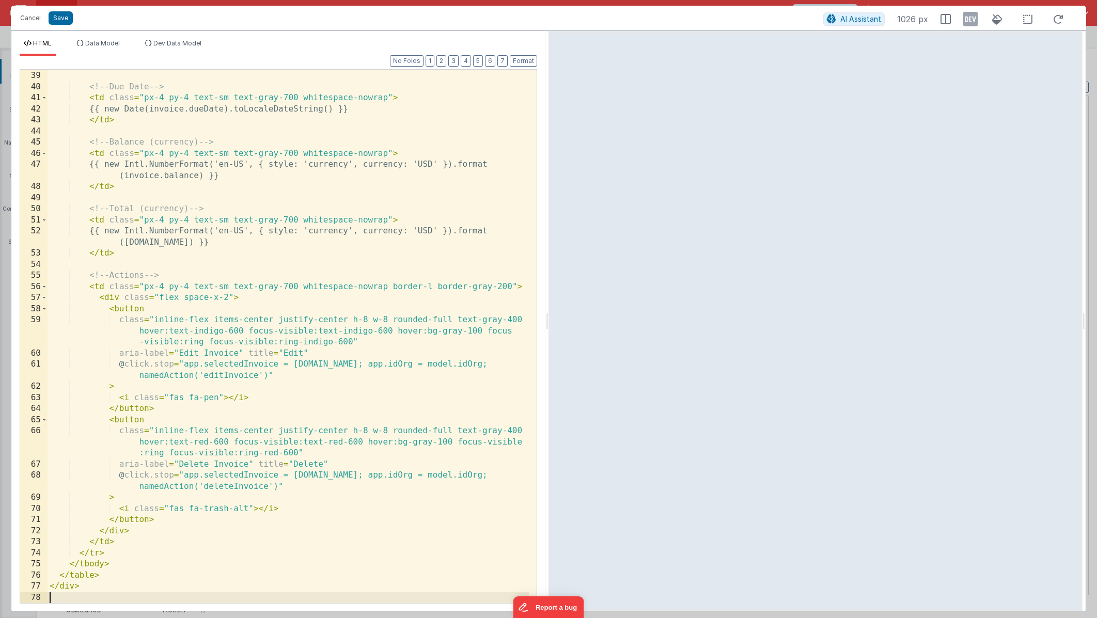
scroll to position [455, 0]
click at [63, 23] on button "Save" at bounding box center [61, 17] width 24 height 13
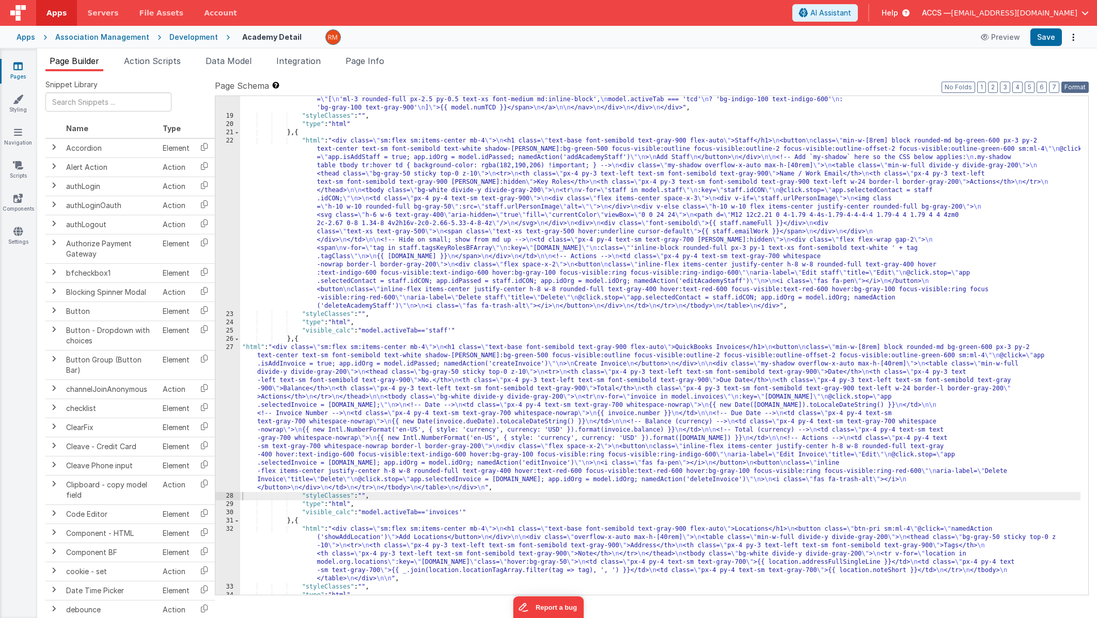
click at [1083, 80] on label "Page Schema Shortcuts: Find: command-f Fold: command-option-L Unfold: command-o…" at bounding box center [652, 86] width 874 height 12
drag, startPoint x: 1080, startPoint y: 87, endPoint x: 1065, endPoint y: 61, distance: 29.9
click at [1080, 86] on button "Format" at bounding box center [1075, 87] width 27 height 11
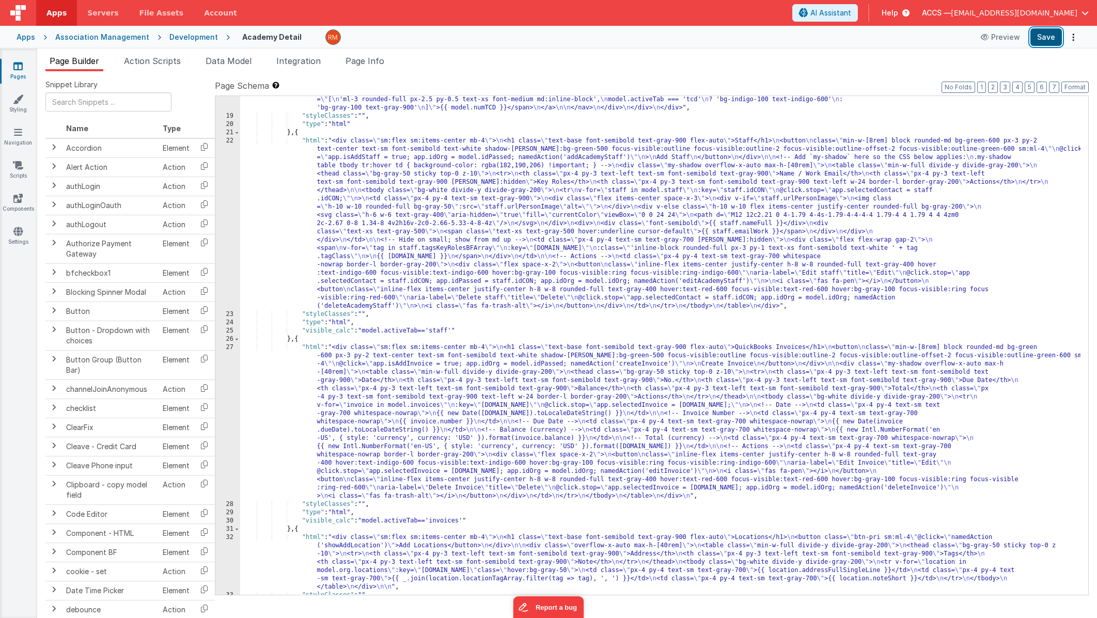
click at [1048, 39] on button "Save" at bounding box center [1047, 37] width 32 height 18
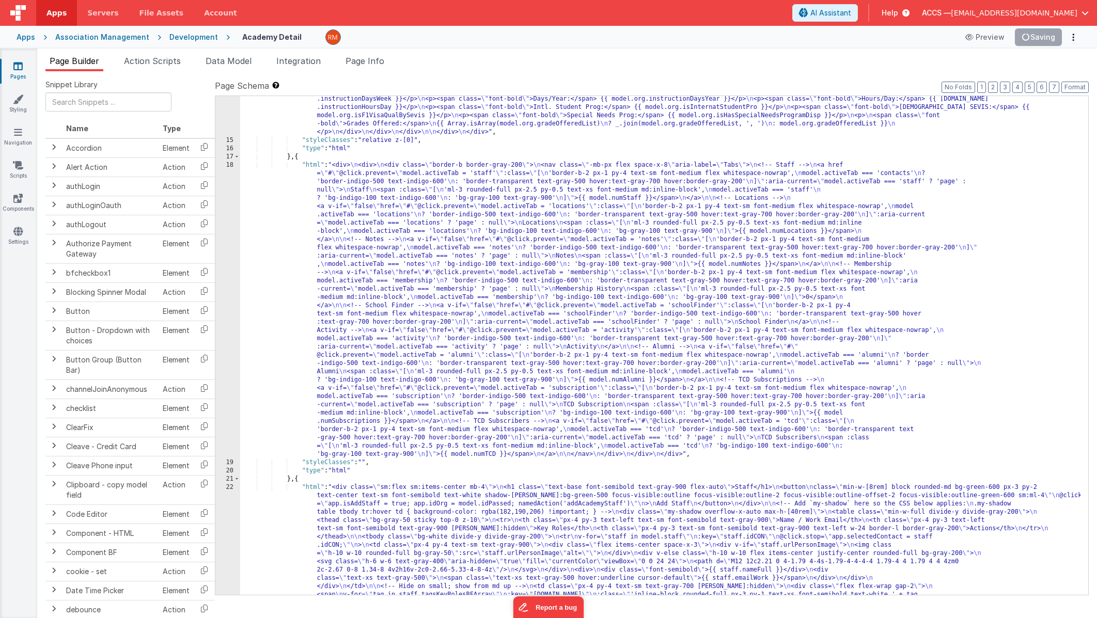
scroll to position [376, 0]
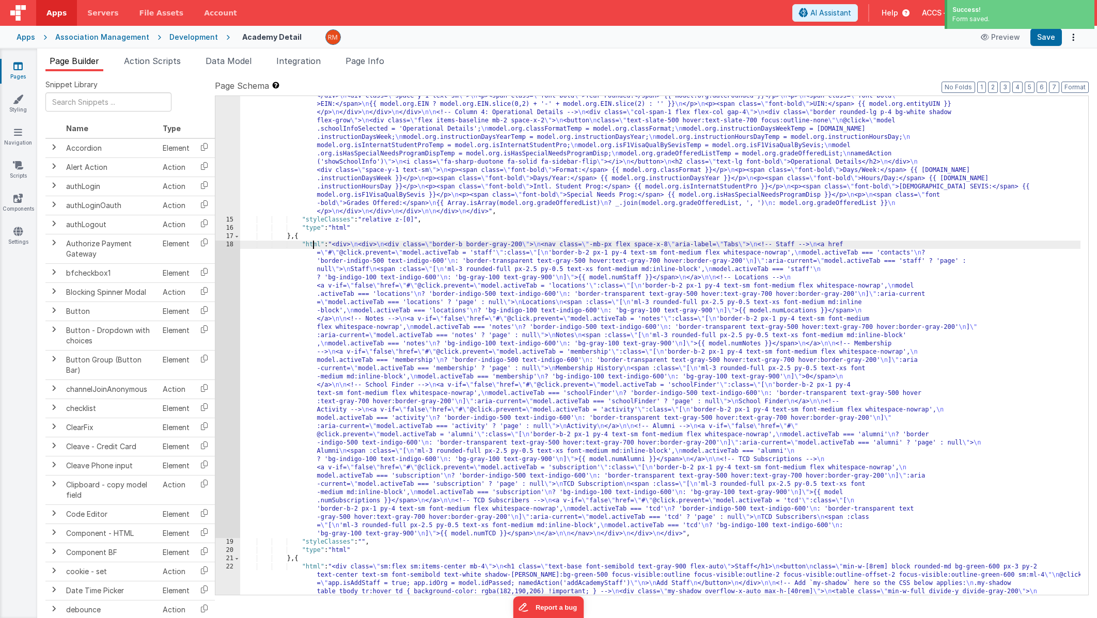
click at [313, 243] on div ""html" : "<div class= \" w-full max-w-none pr-4 pl-4 \" > \n <!-- Grid --> \n <…" at bounding box center [660, 383] width 841 height 1012
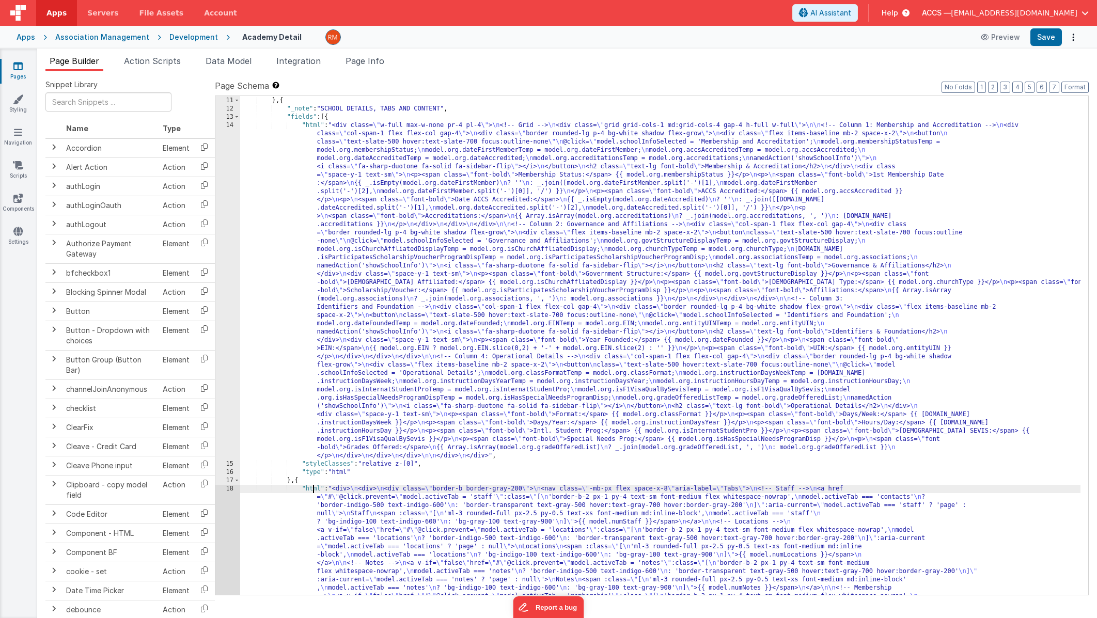
scroll to position [0, 0]
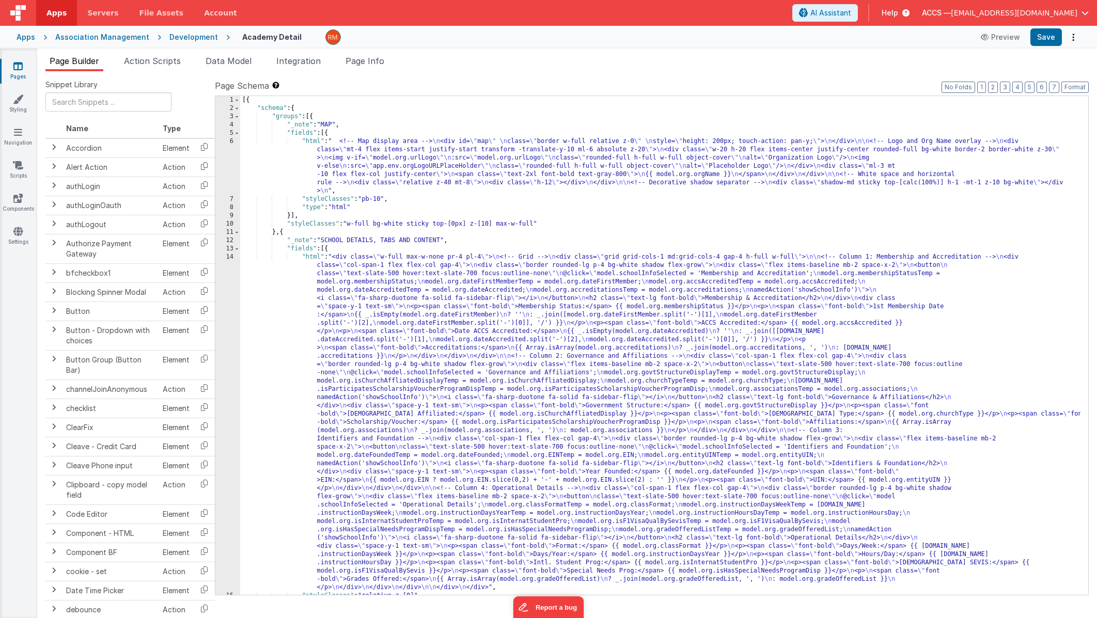
click at [317, 255] on div "[{ "schema" : { "groups" : [{ "_note" : "MAP" , "fields" : [{ "html" : " <!-- M…" at bounding box center [660, 354] width 841 height 516
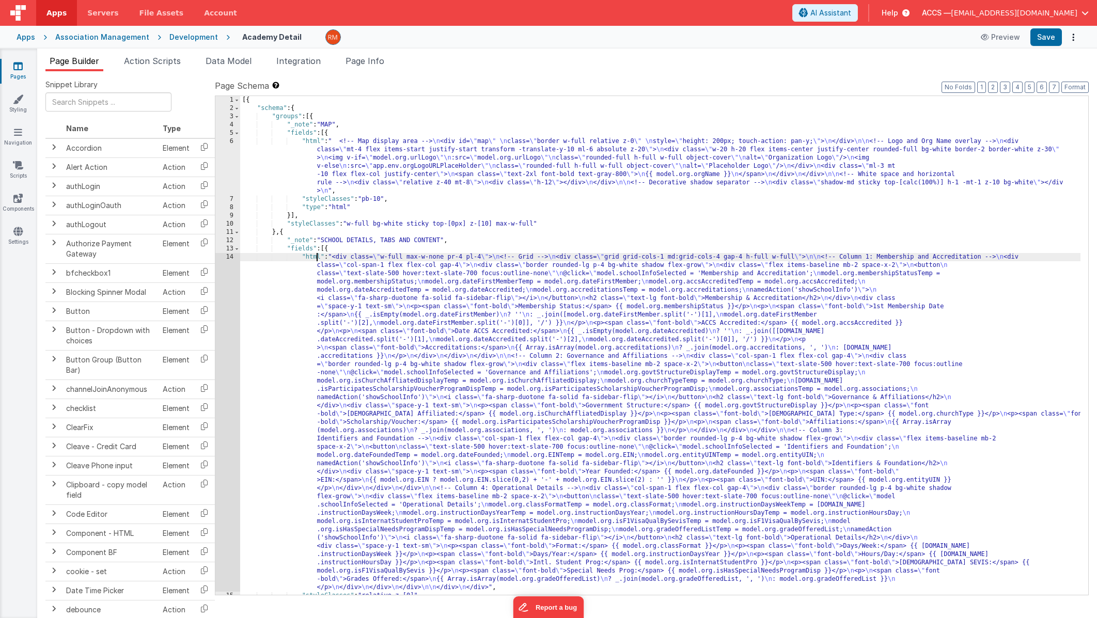
click at [235, 256] on div "14" at bounding box center [227, 422] width 25 height 339
click at [232, 257] on div "14" at bounding box center [227, 422] width 25 height 339
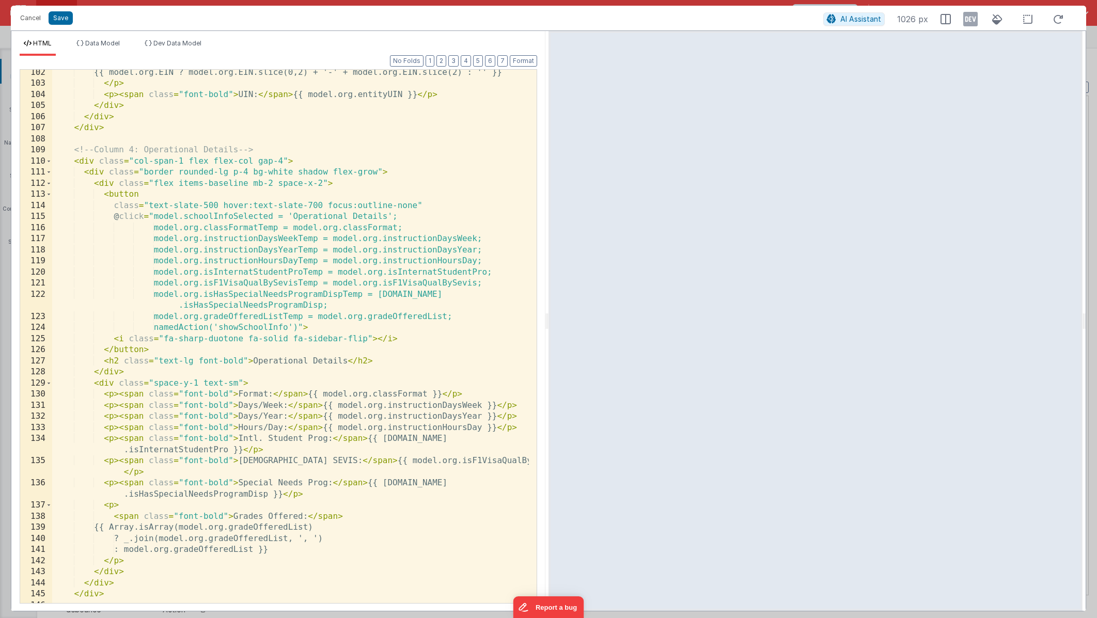
scroll to position [1221, 0]
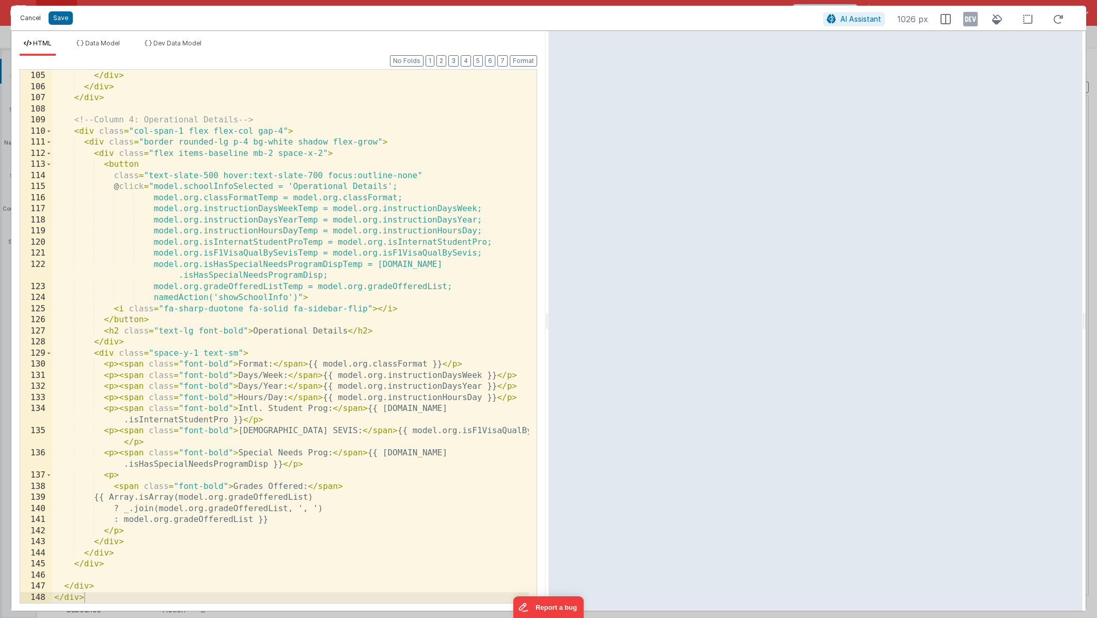
click at [27, 18] on button "Cancel" at bounding box center [30, 18] width 31 height 14
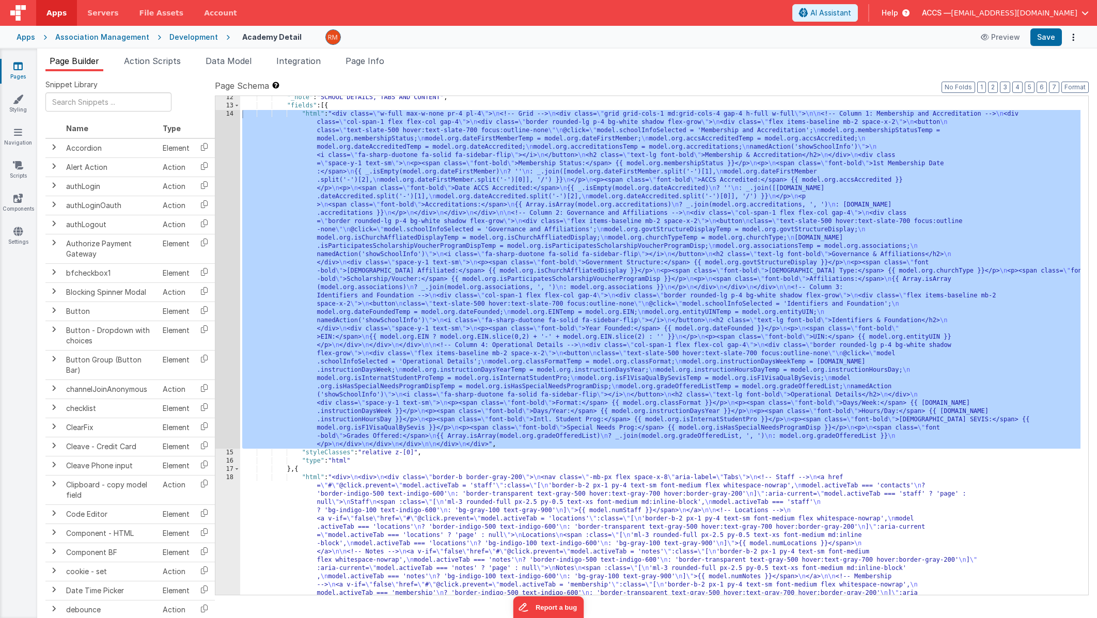
scroll to position [171, 0]
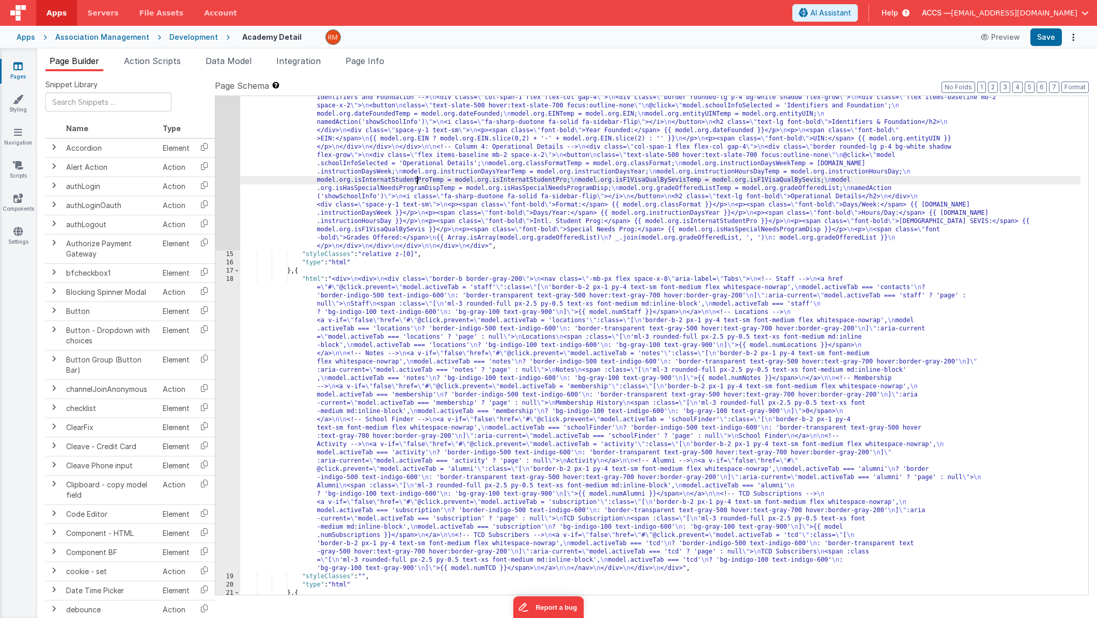
scroll to position [408, 0]
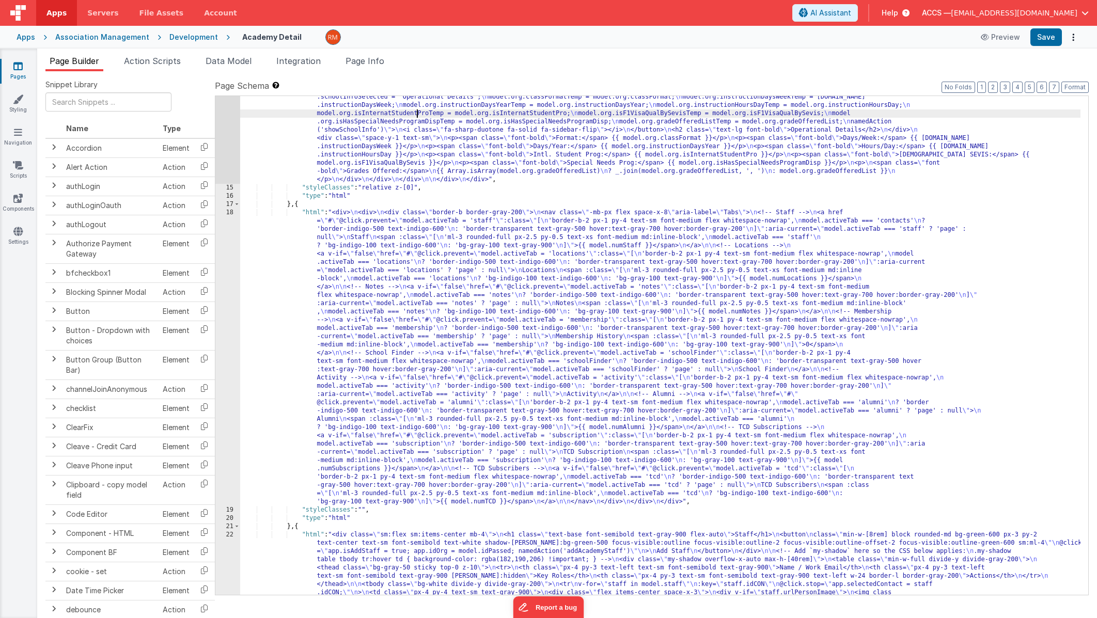
click at [312, 211] on div ""html" : "<div class= \" w-full max-w-none pr-4 pl-4 \" > \n <!-- Grid --> \n <…" at bounding box center [660, 351] width 841 height 1012
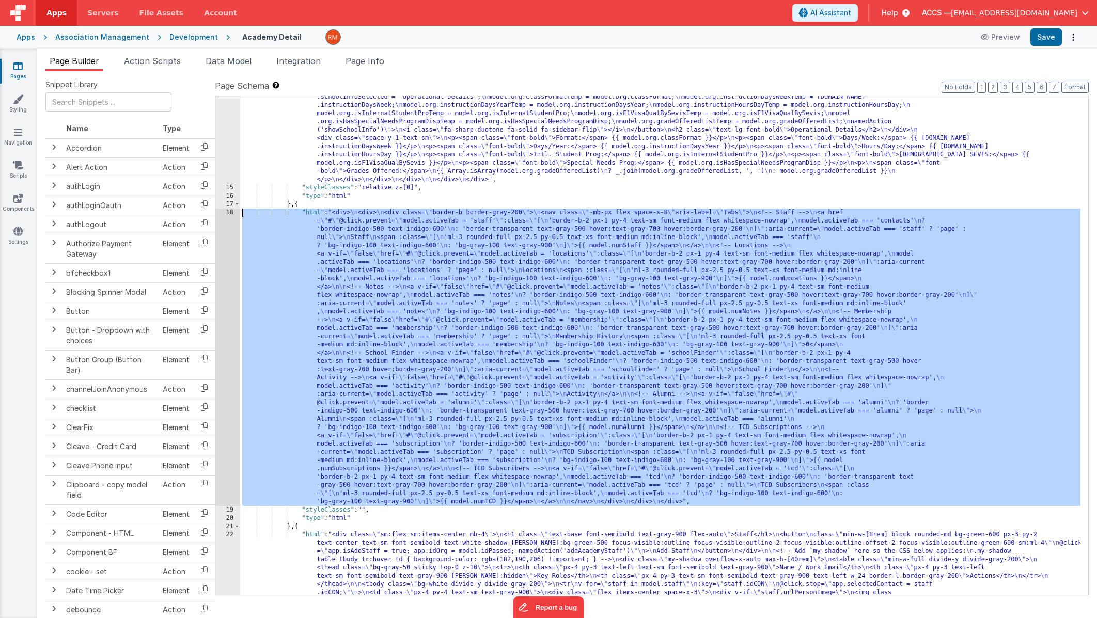
click at [232, 214] on div "18" at bounding box center [227, 358] width 25 height 298
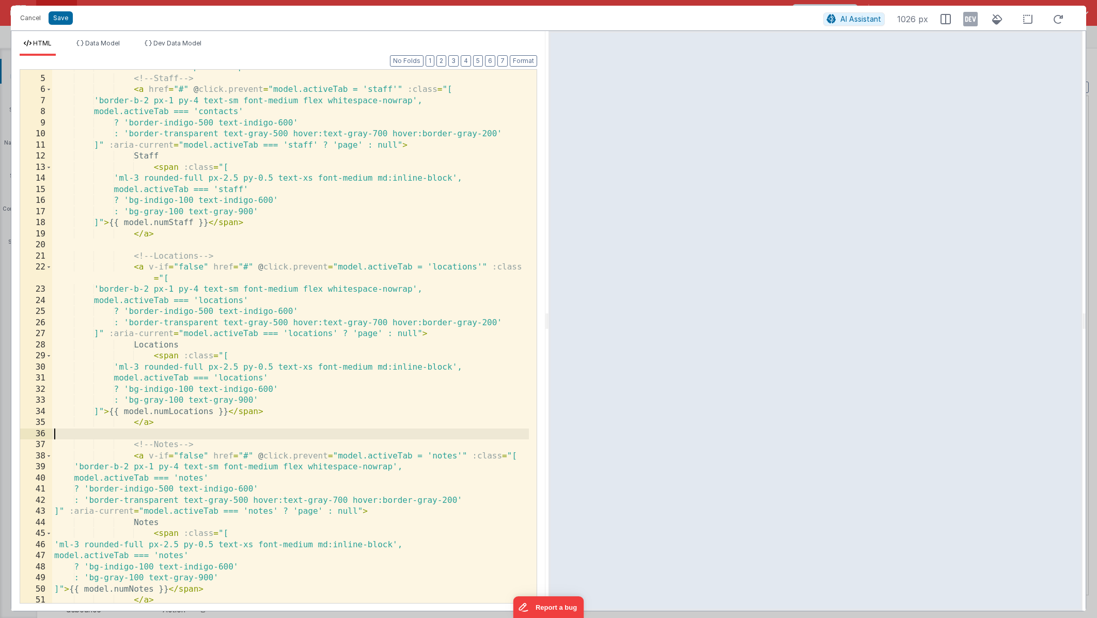
scroll to position [0, 0]
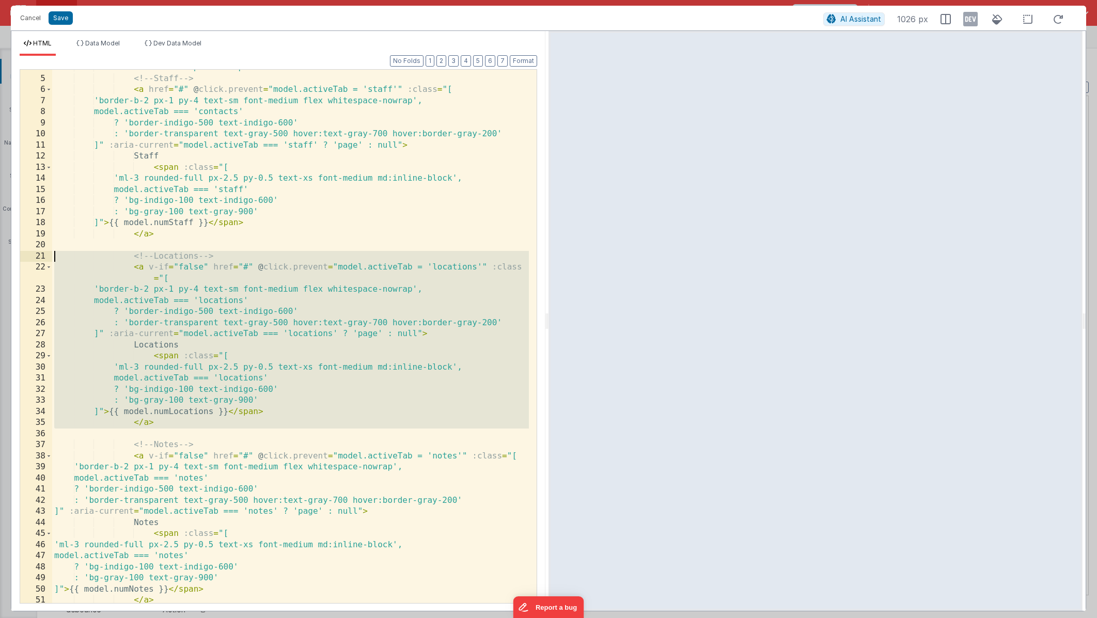
drag, startPoint x: 180, startPoint y: 429, endPoint x: 1, endPoint y: 254, distance: 250.6
click at [1, 254] on div "Cancel Save AI Assistant 1026 px HTML Data Model Dev Data Model Format 7 6 5 4 …" at bounding box center [548, 309] width 1097 height 618
click at [221, 427] on div "< nav class = "-mb-px flex space-x-8" aria-label = "Tabs" > <!-- Staff --> < a …" at bounding box center [290, 340] width 477 height 556
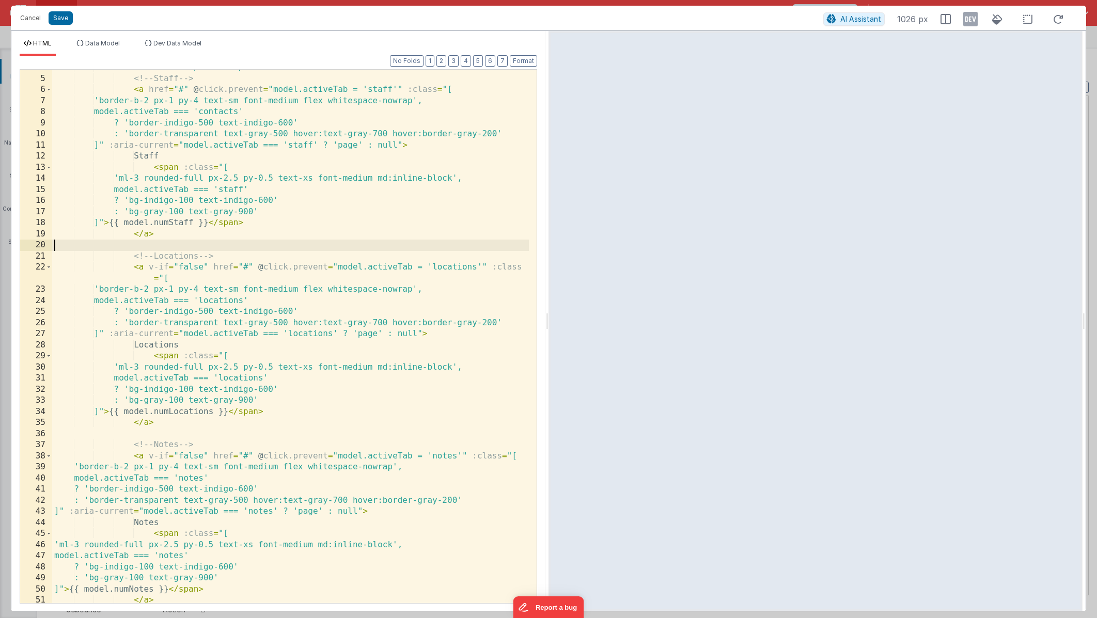
click at [188, 242] on div "< nav class = "-mb-px flex space-x-8" aria-label = "Tabs" > <!-- Staff --> < a …" at bounding box center [290, 340] width 477 height 556
click at [186, 237] on div "< nav class = "-mb-px flex space-x-8" aria-label = "Tabs" > <!-- Staff --> < a …" at bounding box center [290, 340] width 477 height 556
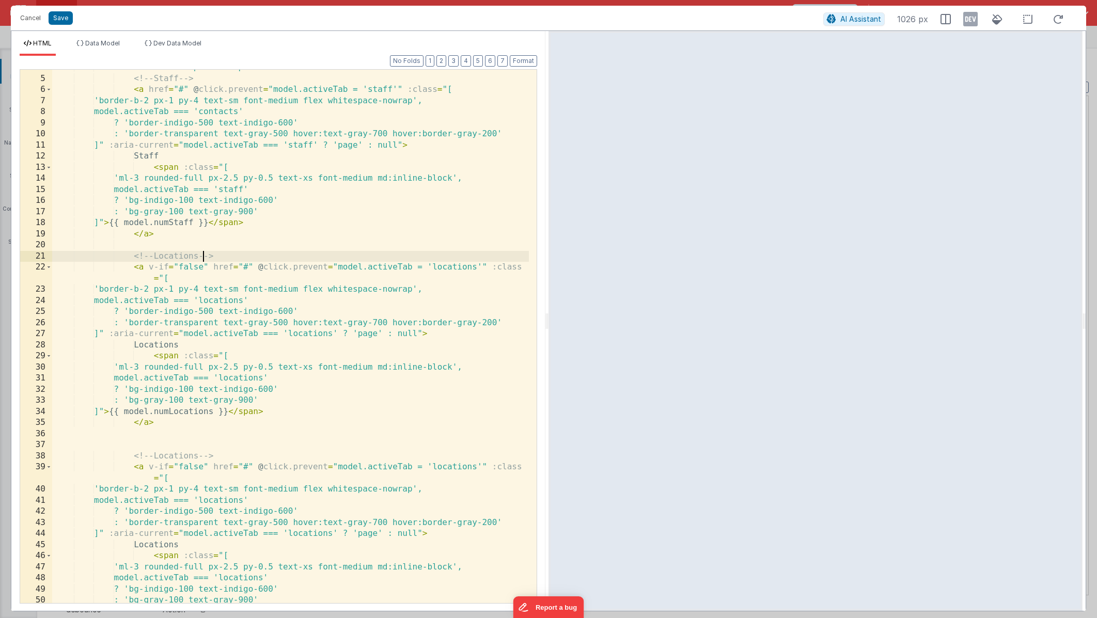
click at [204, 255] on div "< nav class = "-mb-px flex space-x-8" aria-label = "Tabs" > <!-- Staff --> < a …" at bounding box center [290, 340] width 477 height 556
click at [475, 268] on div "< nav class = "-mb-px flex space-x-8" aria-label = "Tabs" > <!-- Staff --> < a …" at bounding box center [290, 340] width 477 height 556
click at [263, 302] on div "< nav class = "-mb-px flex space-x-8" aria-label = "Tabs" > <!-- Staff --> < a …" at bounding box center [290, 340] width 477 height 556
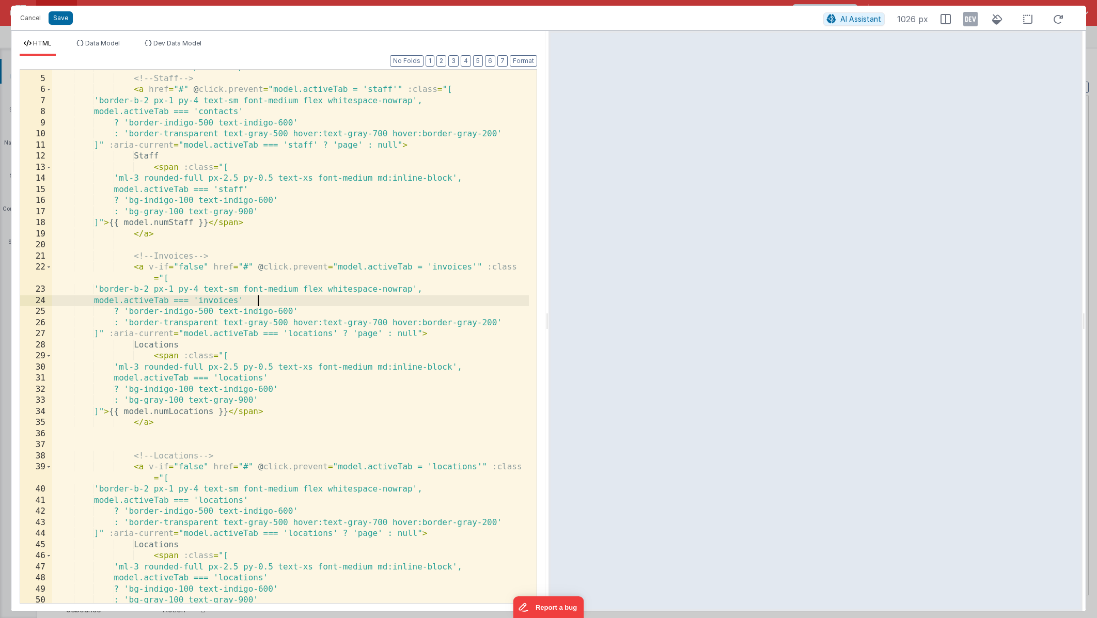
click at [342, 334] on div "< nav class = "-mb-px flex space-x-8" aria-label = "Tabs" > <!-- Staff --> < a …" at bounding box center [290, 340] width 477 height 556
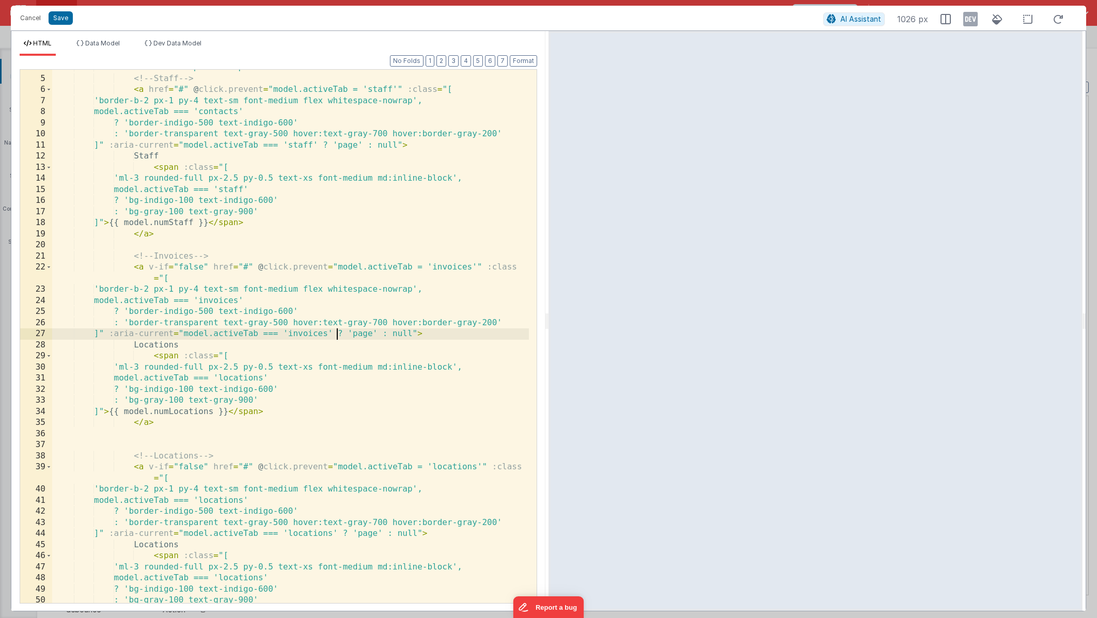
click at [213, 346] on div "< nav class = "-mb-px flex space-x-8" aria-label = "Tabs" > <!-- Staff --> < a …" at bounding box center [290, 340] width 477 height 556
click at [274, 380] on div "< nav class = "-mb-px flex space-x-8" aria-label = "Tabs" > <!-- Staff --> < a …" at bounding box center [290, 340] width 477 height 556
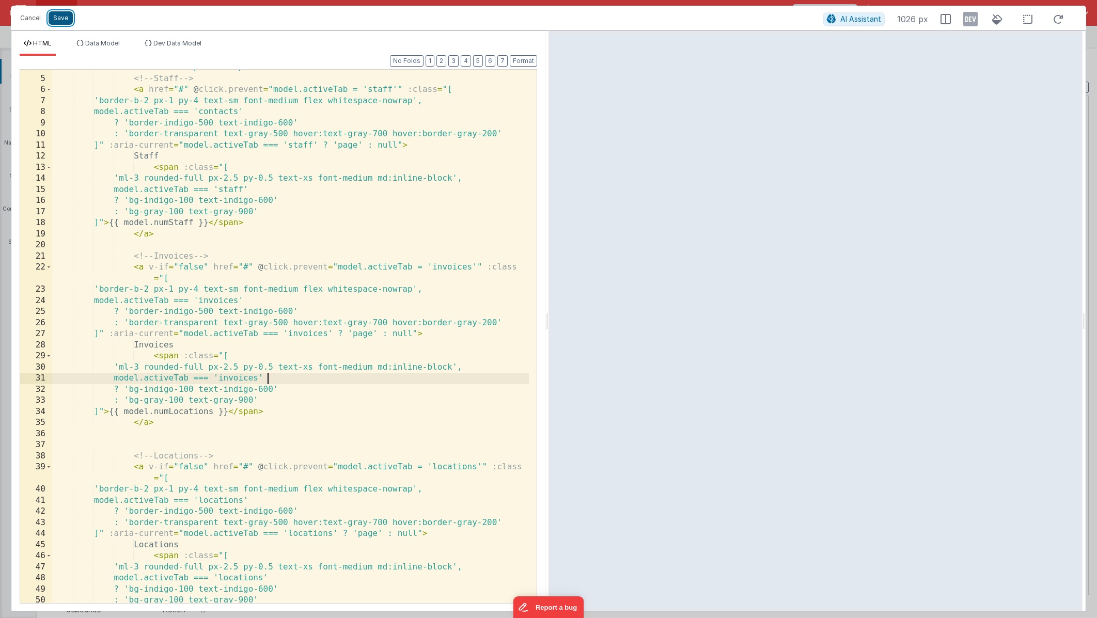
click at [61, 18] on button "Save" at bounding box center [61, 17] width 24 height 13
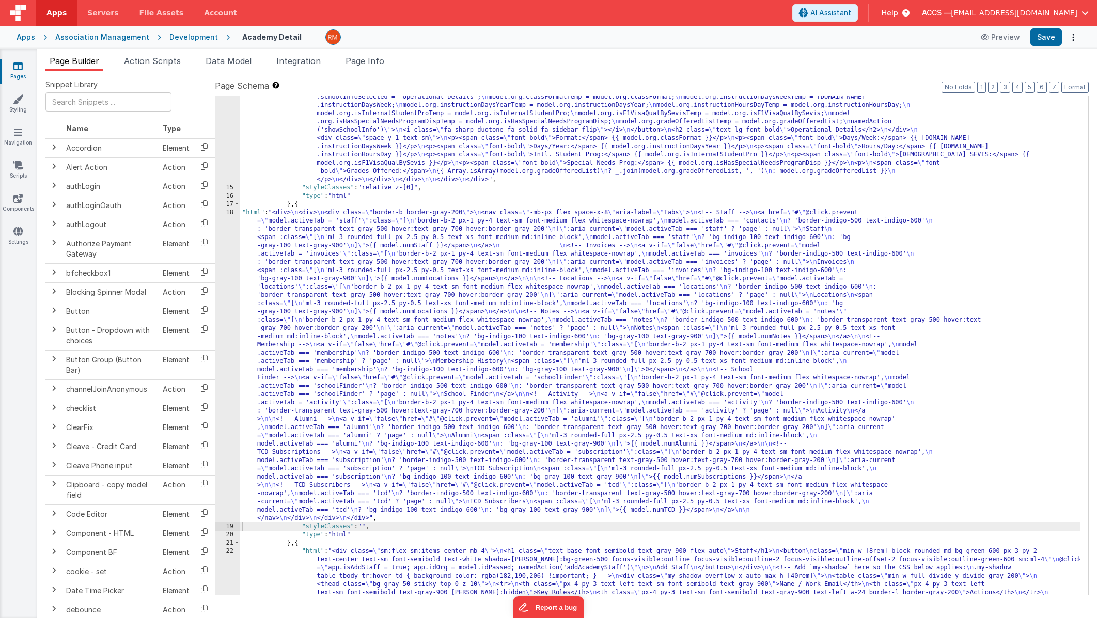
click at [254, 212] on div ""html" : "<div class= \" w-full max-w-none pr-4 pl-4 \" > \n <!-- Grid --> \n <…" at bounding box center [660, 351] width 841 height 1012
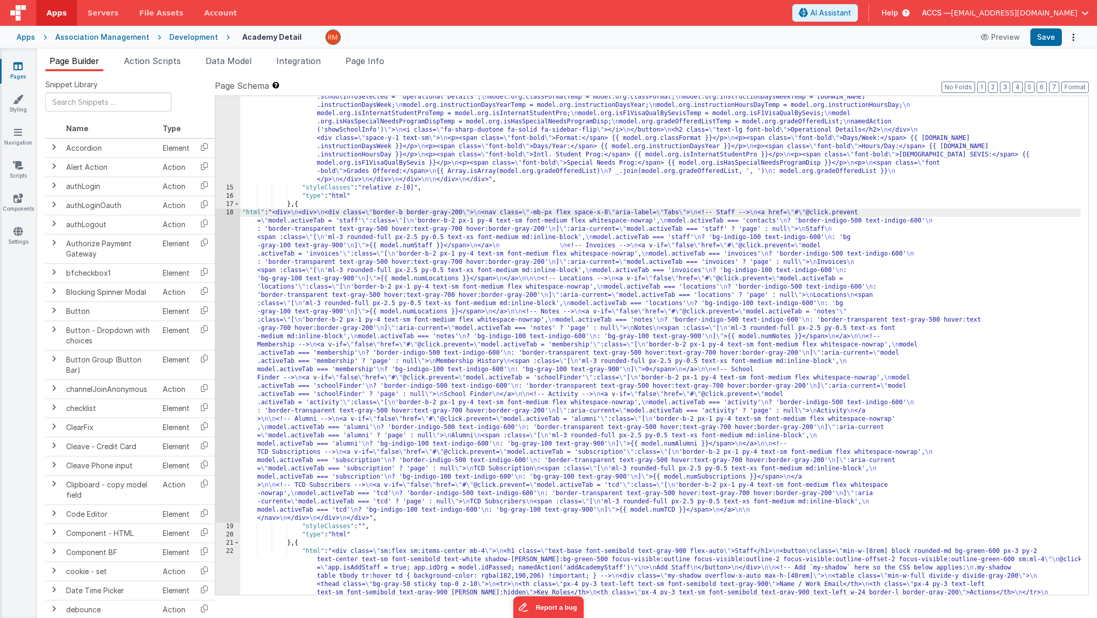
click at [249, 212] on div ""html" : "<div class= \" w-full max-w-none pr-4 pl-4 \" > \n <!-- Grid --> \n <…" at bounding box center [660, 351] width 841 height 1012
click at [231, 212] on div "18" at bounding box center [227, 366] width 25 height 314
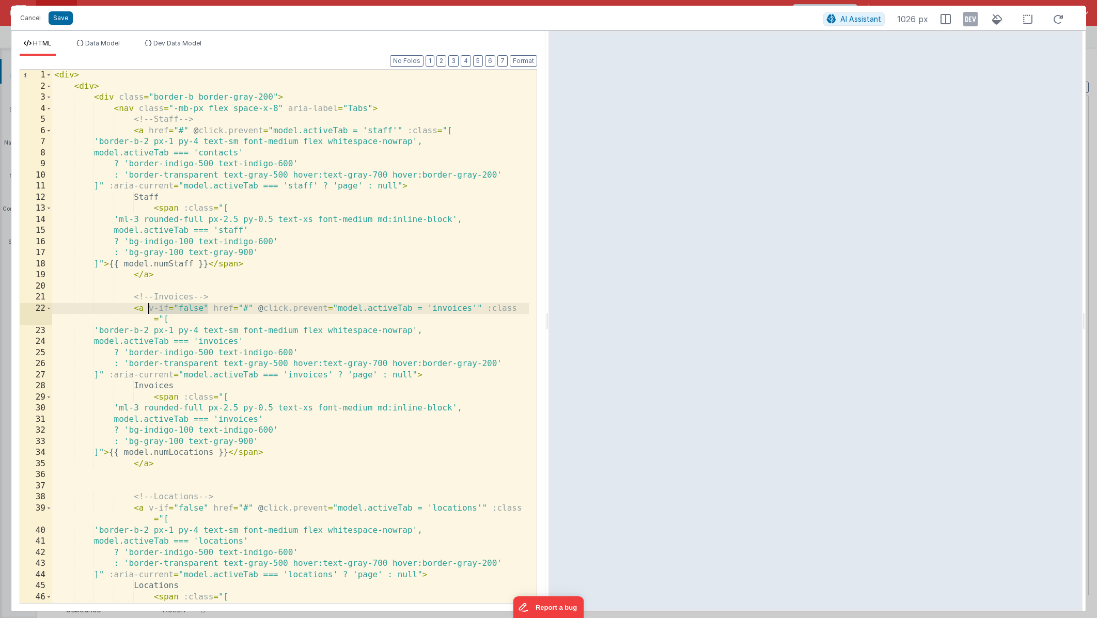
drag, startPoint x: 208, startPoint y: 309, endPoint x: 149, endPoint y: 306, distance: 59.0
click at [149, 306] on div "< div > < div > < div class = "border-b border-gray-200" > < nav class = "-mb-p…" at bounding box center [290, 348] width 477 height 556
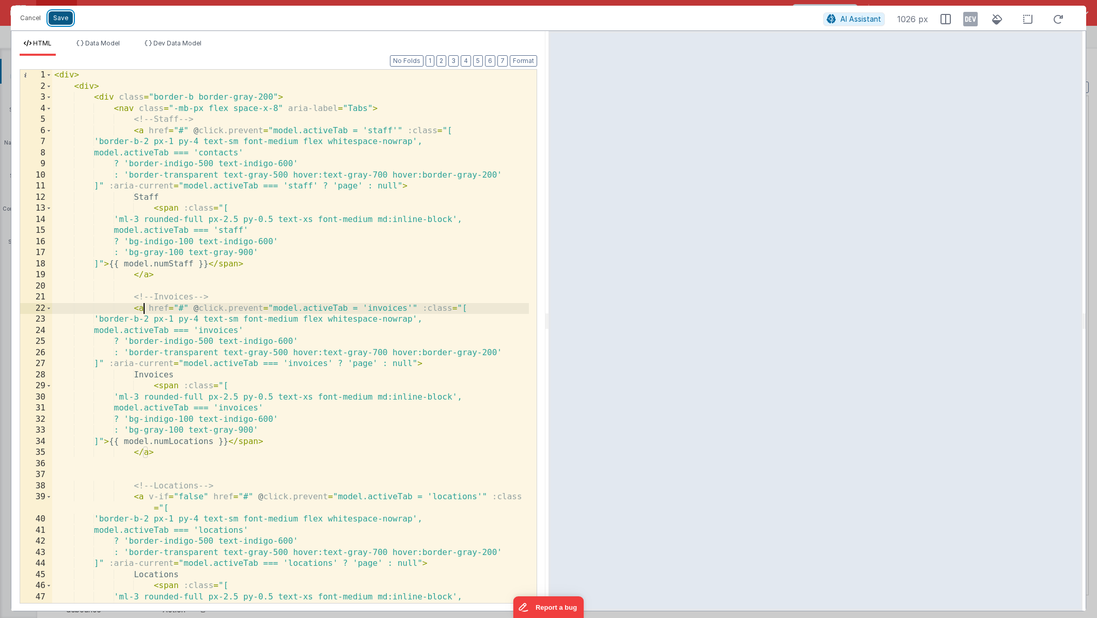
click at [60, 16] on button "Save" at bounding box center [61, 17] width 24 height 13
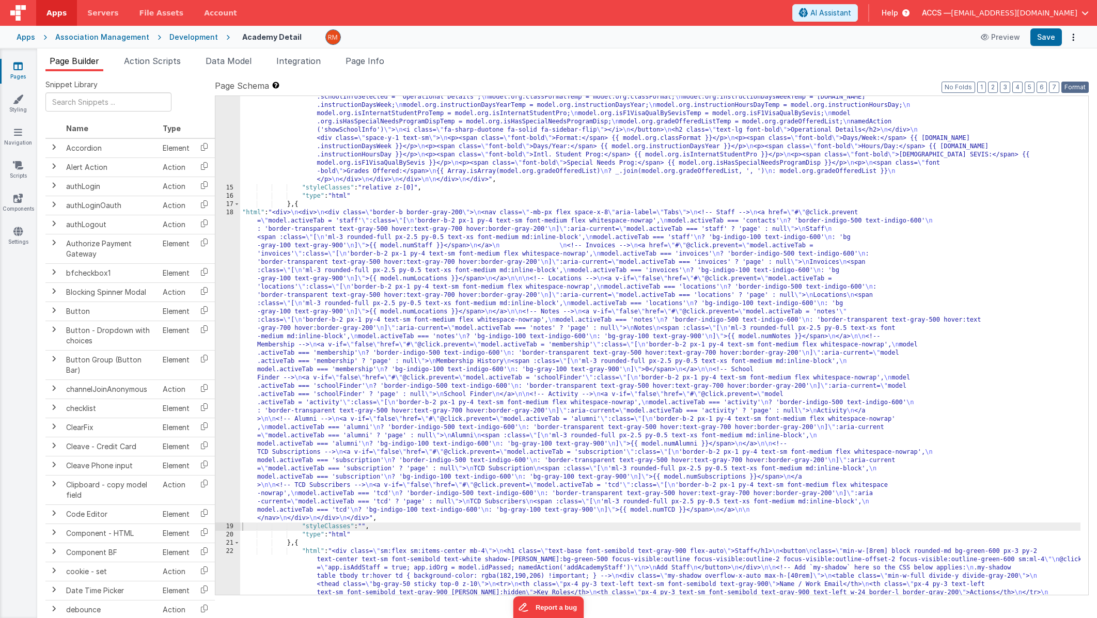
click at [1073, 87] on button "Format" at bounding box center [1075, 87] width 27 height 11
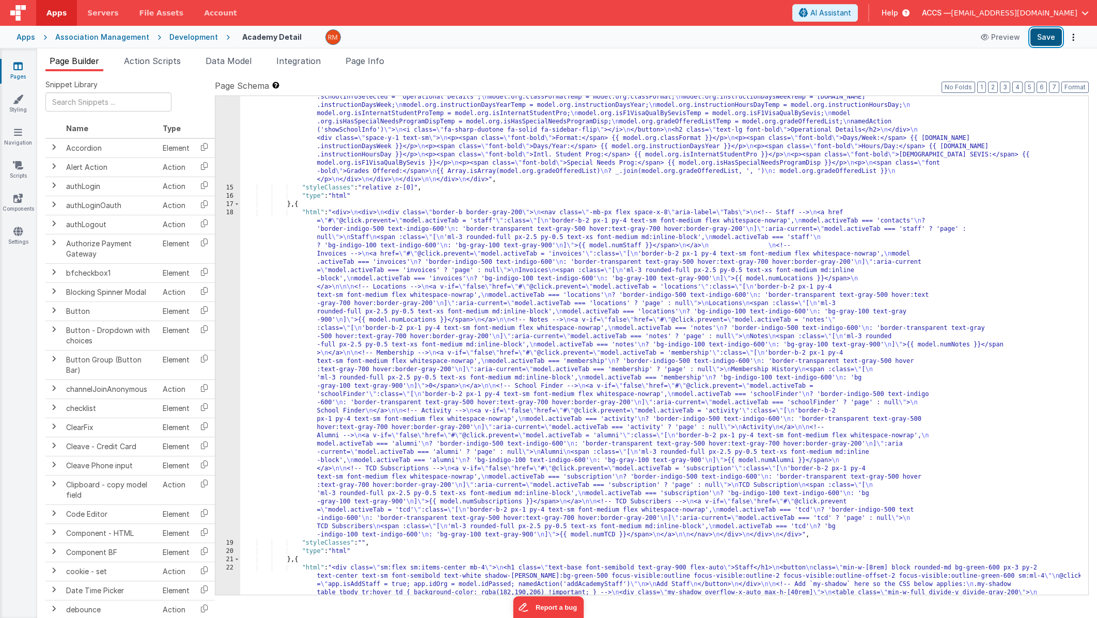
click at [1046, 37] on button "Save" at bounding box center [1047, 37] width 32 height 18
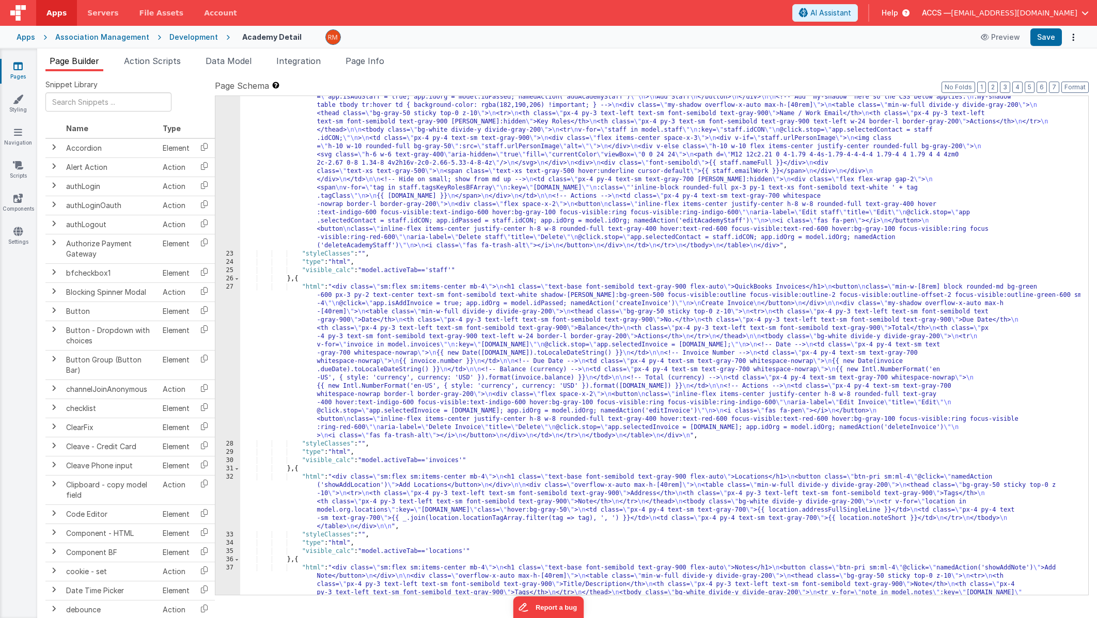
scroll to position [896, 0]
click at [315, 290] on div ""html" : "<div class= \" sm:flex sm:items-center mb-4 \" > \n <h1 class= \" tex…" at bounding box center [660, 437] width 841 height 722
click at [312, 288] on div ""html" : "<div class= \" sm:flex sm:items-center mb-4 \" > \n <h1 class= \" tex…" at bounding box center [660, 437] width 841 height 722
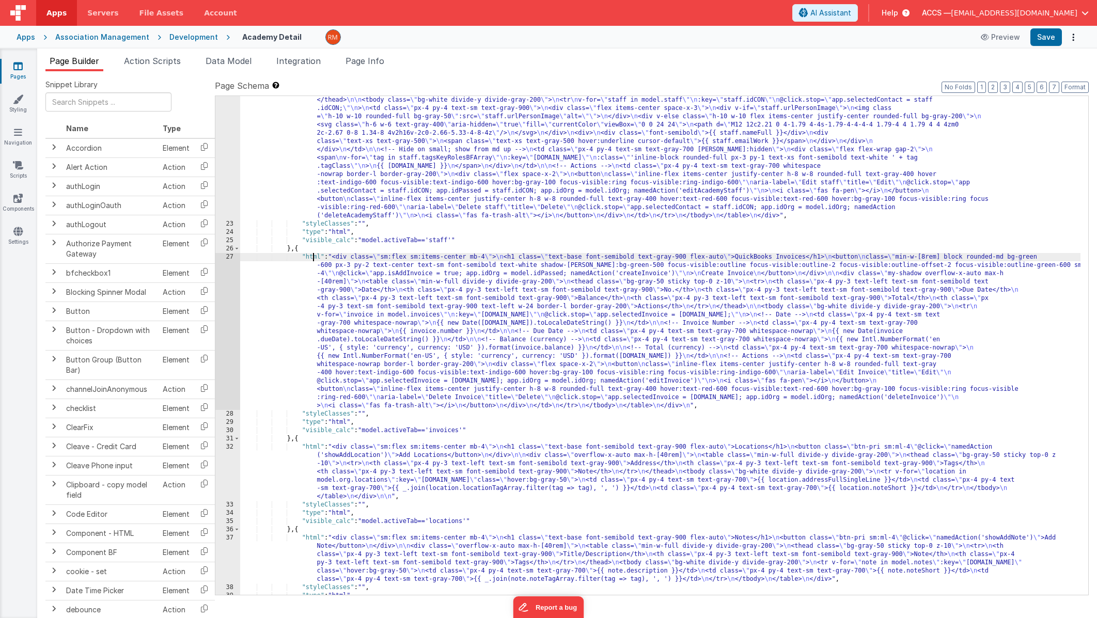
scroll to position [946, 0]
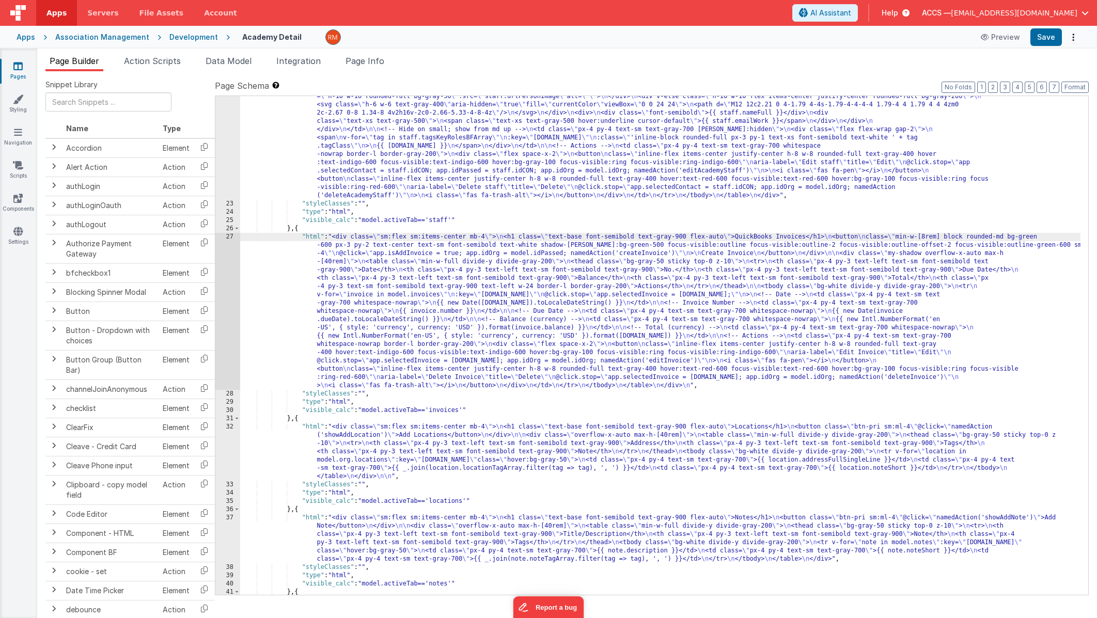
click at [233, 234] on div "27" at bounding box center [227, 311] width 25 height 157
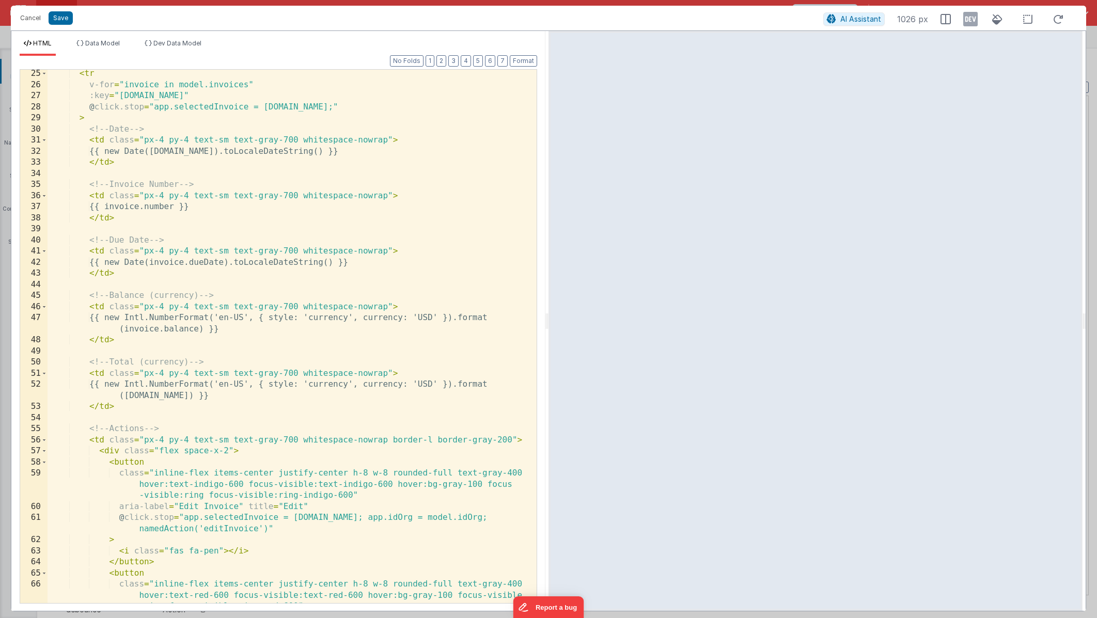
scroll to position [301, 0]
click at [159, 207] on div "< tr v-for = "invoice in model.invoices" :key = "[DOMAIN_NAME]" @ click.stop = …" at bounding box center [289, 346] width 482 height 556
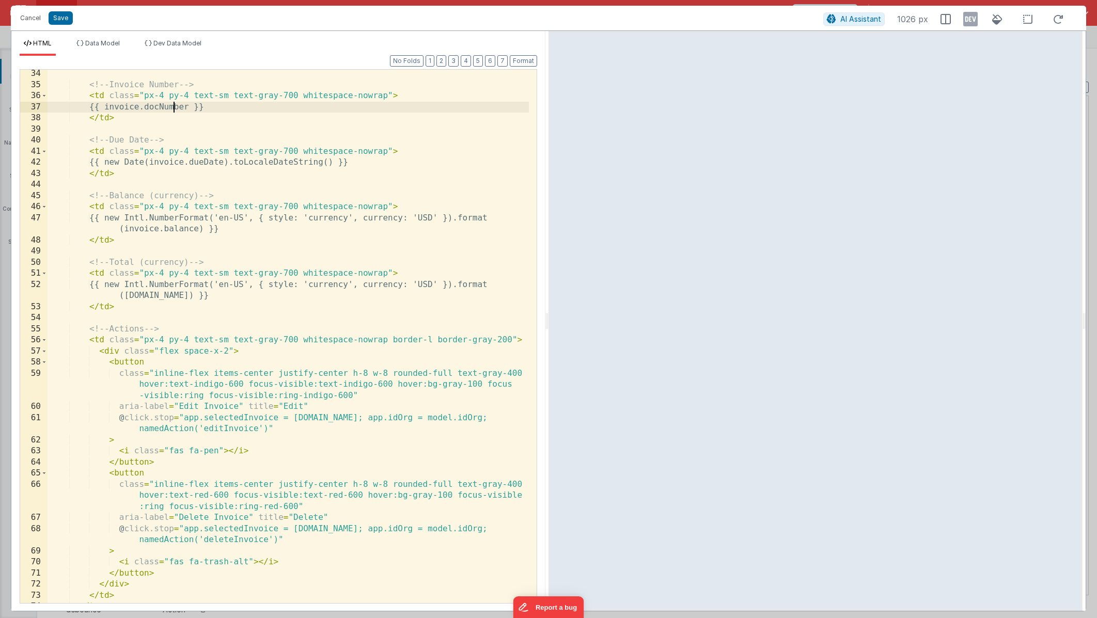
scroll to position [401, 0]
click at [185, 298] on div "<!-- Invoice Number --> < td class = "px-4 py-4 text-sm text-gray-700 whitespac…" at bounding box center [289, 346] width 482 height 556
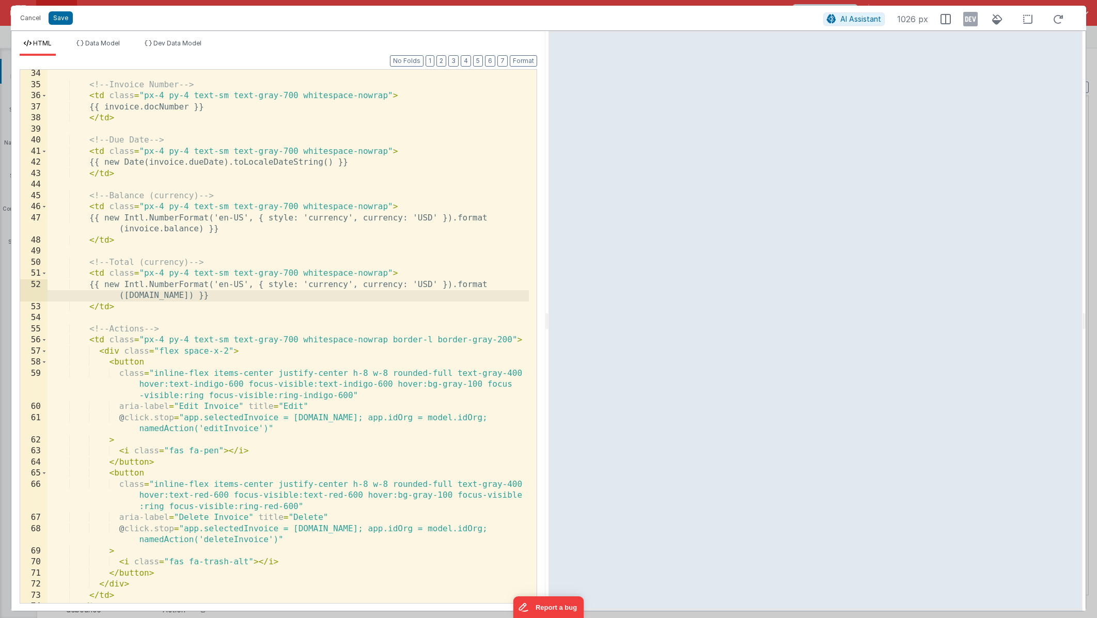
click at [187, 298] on div "<!-- Invoice Number --> < td class = "px-4 py-4 text-sm text-gray-700 whitespac…" at bounding box center [289, 346] width 482 height 556
click at [60, 21] on button "Save" at bounding box center [61, 17] width 24 height 13
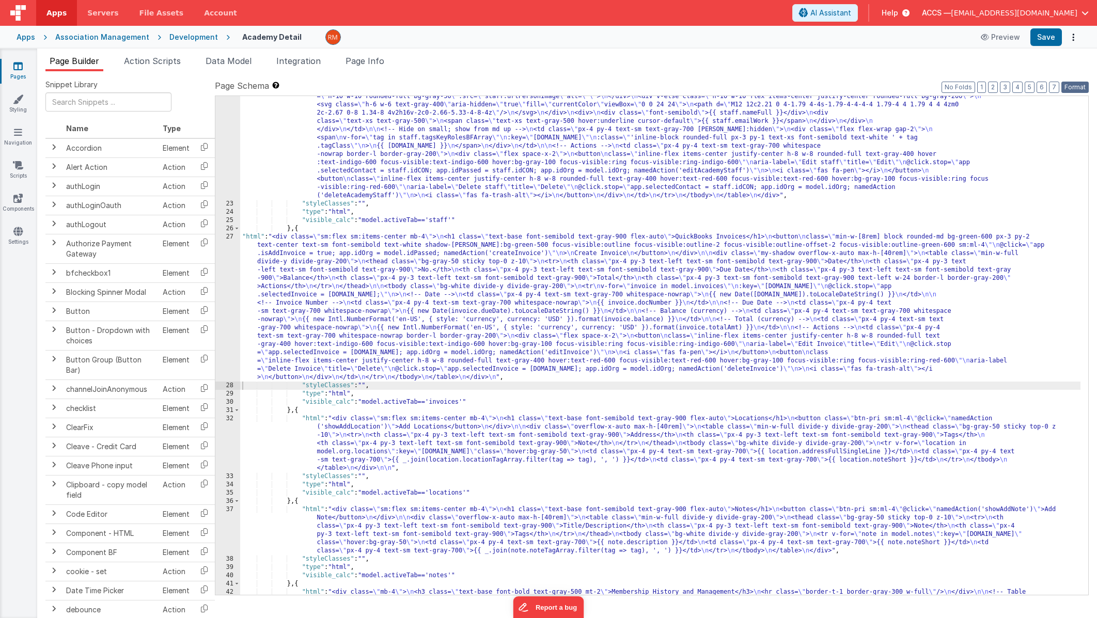
drag, startPoint x: 1074, startPoint y: 89, endPoint x: 1064, endPoint y: 69, distance: 22.6
click at [1074, 89] on button "Format" at bounding box center [1075, 87] width 27 height 11
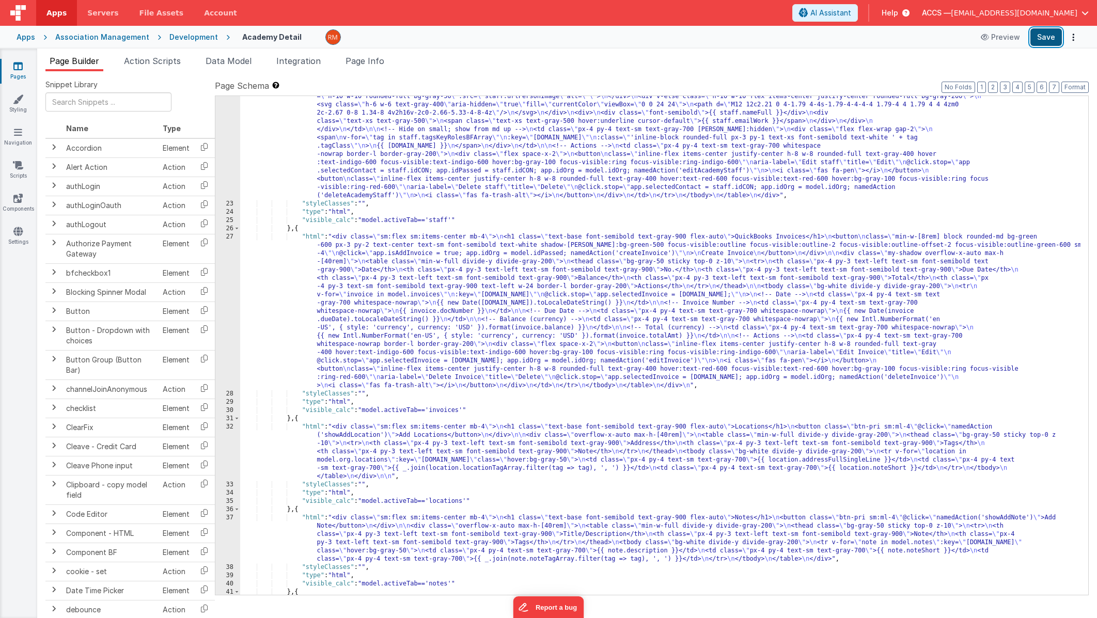
click at [1049, 44] on button "Save" at bounding box center [1047, 37] width 32 height 18
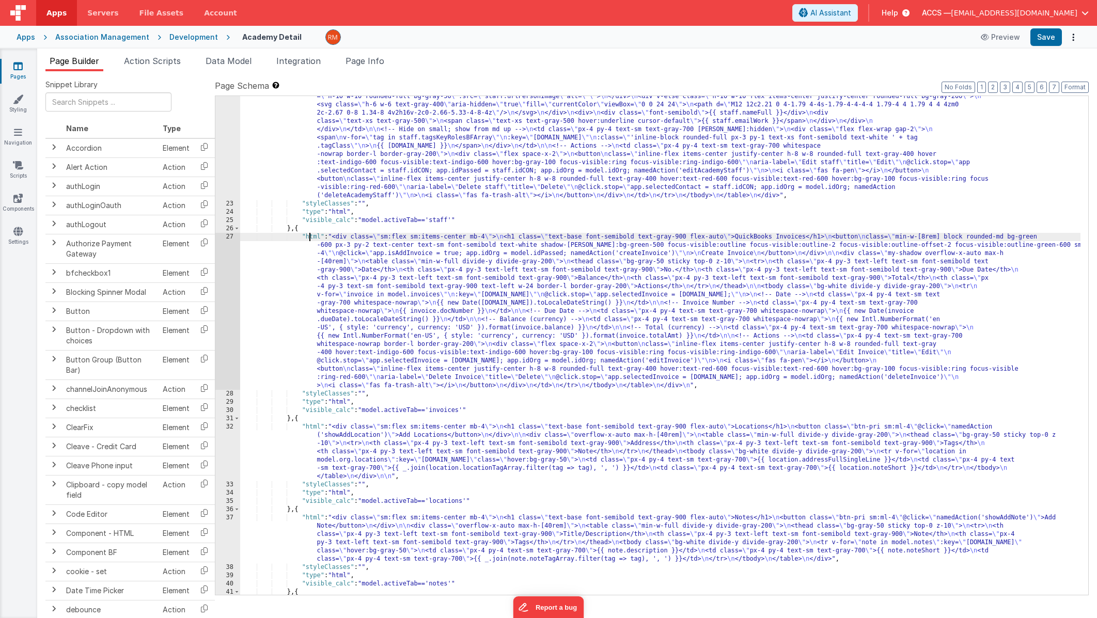
click at [308, 238] on div ""html" : "<div class= \" sm:flex sm:items-center mb-4 \" > \n <h1 class= \" tex…" at bounding box center [660, 494] width 841 height 937
click at [229, 239] on div "27" at bounding box center [227, 311] width 25 height 157
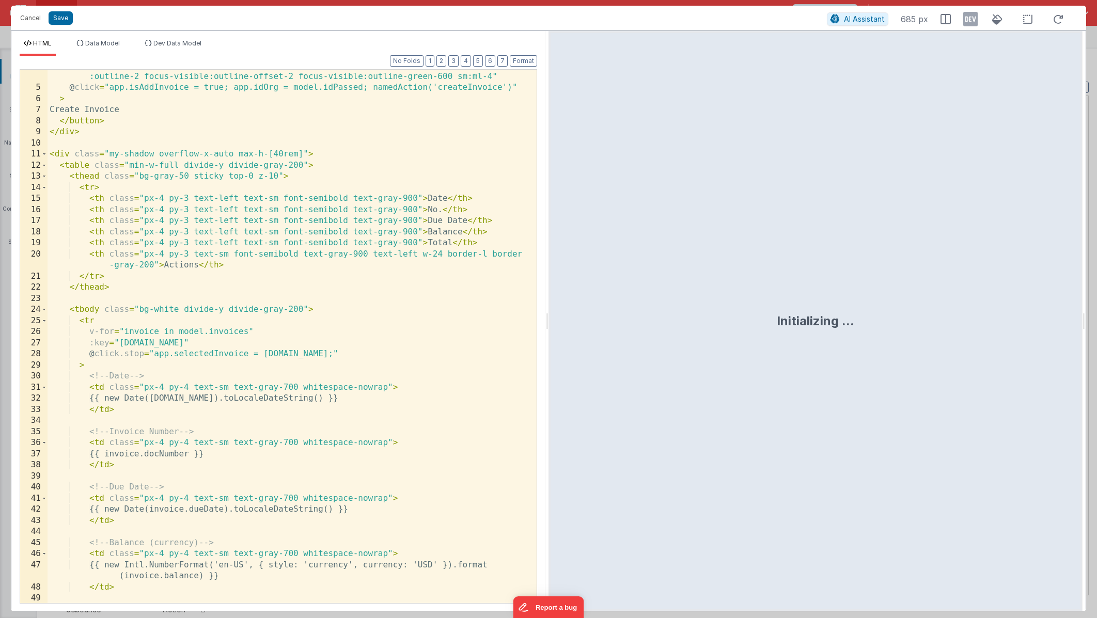
scroll to position [99, 0]
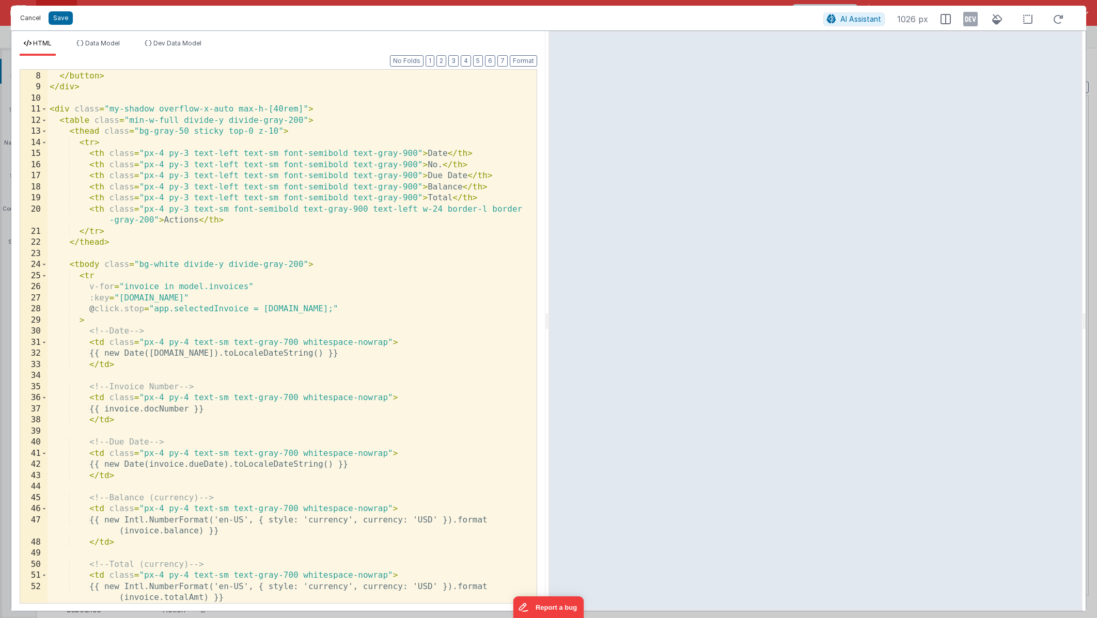
click at [27, 19] on button "Cancel" at bounding box center [30, 18] width 31 height 14
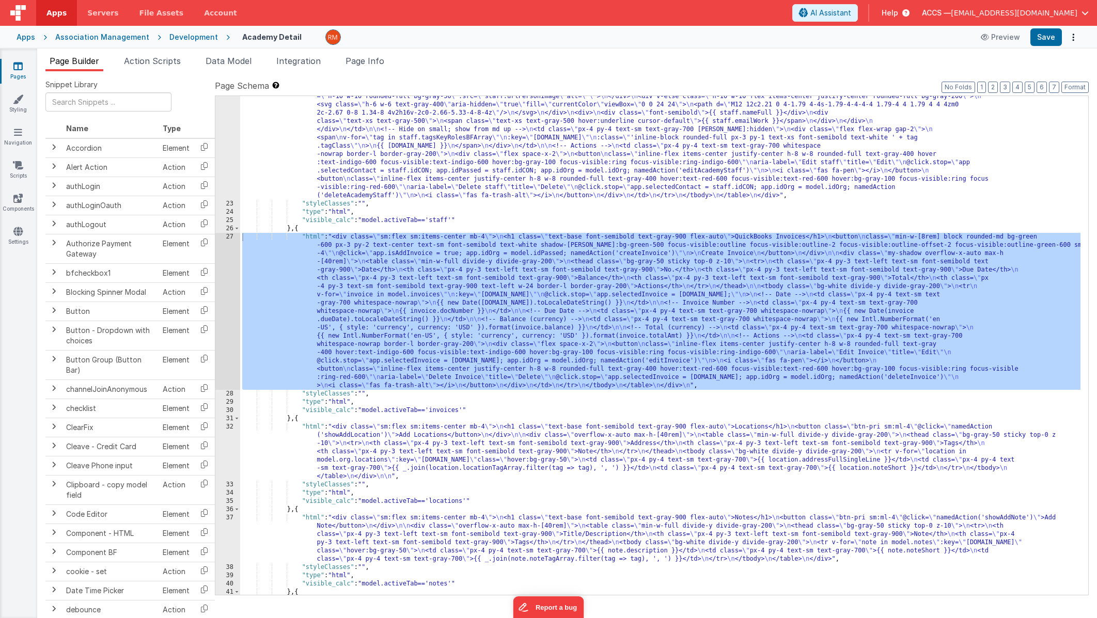
click at [310, 236] on div ""html" : "<div class= \" sm:flex sm:items-center mb-4 \" > \n <h1 class= \" tex…" at bounding box center [660, 494] width 841 height 937
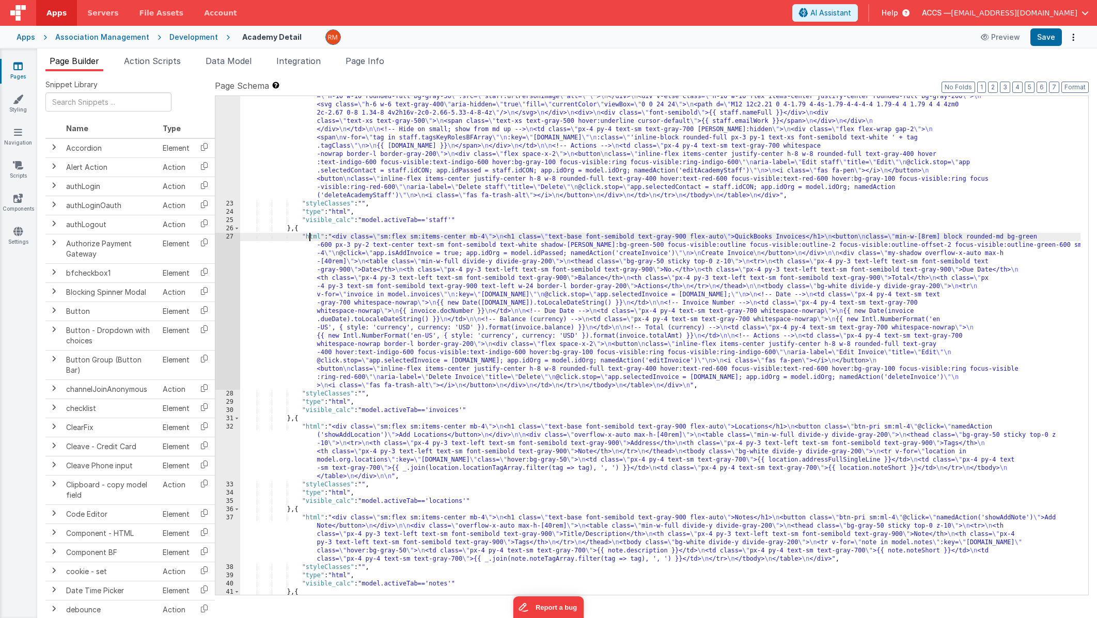
click at [228, 238] on div "27" at bounding box center [227, 311] width 25 height 157
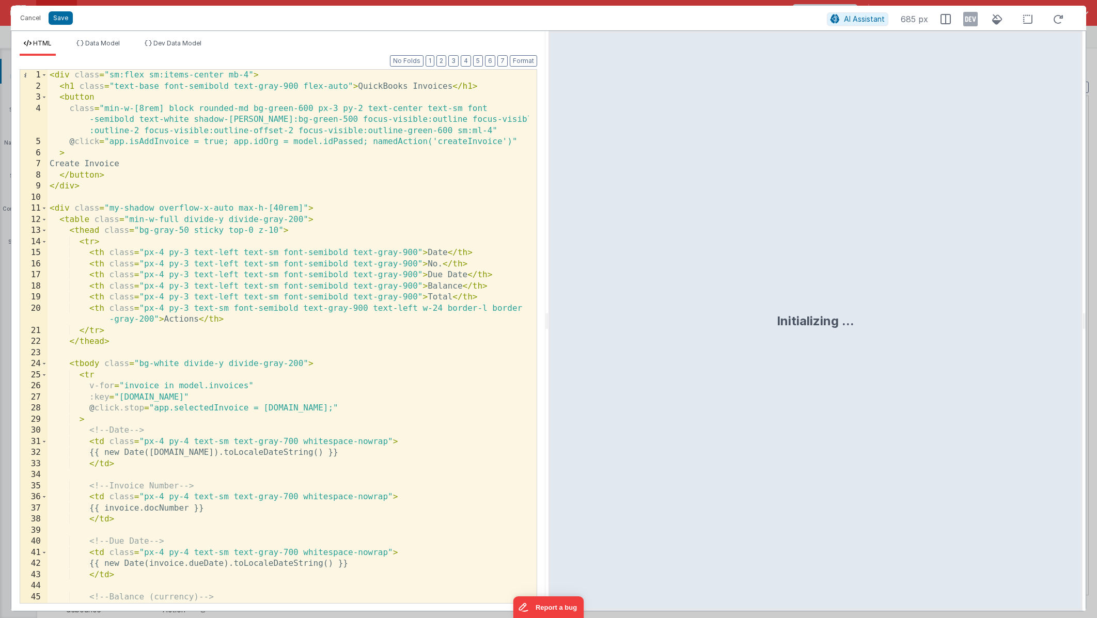
scroll to position [0, 0]
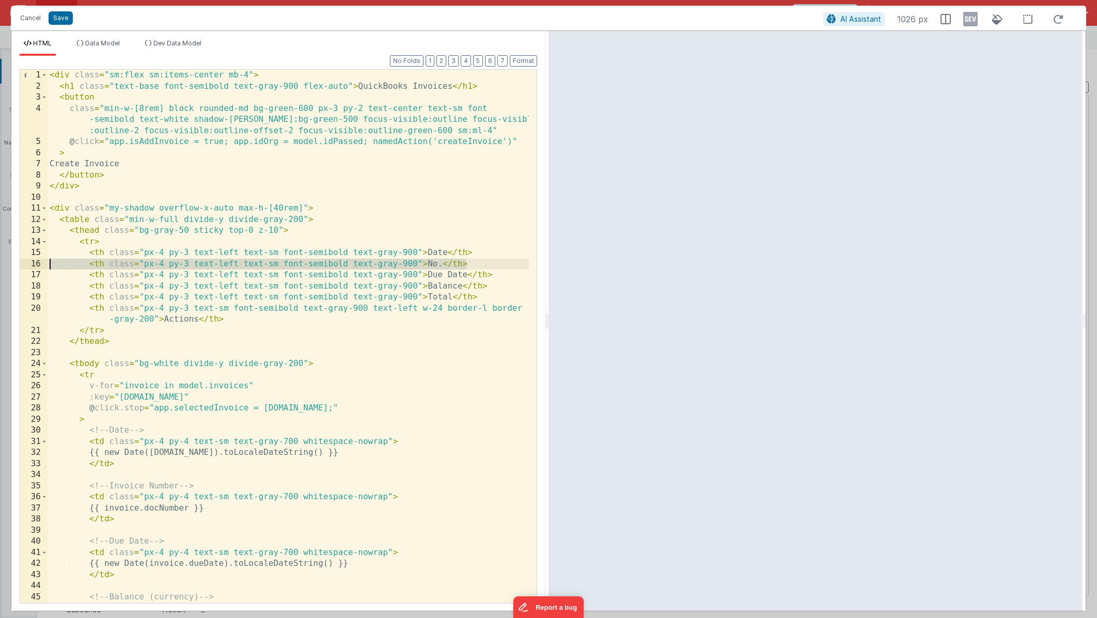
drag, startPoint x: 475, startPoint y: 265, endPoint x: 7, endPoint y: 262, distance: 468.1
click at [7, 262] on div "Cancel Save AI Assistant 1026 px HTML Data Model Dev Data Model Format 7 6 5 4 …" at bounding box center [548, 309] width 1097 height 618
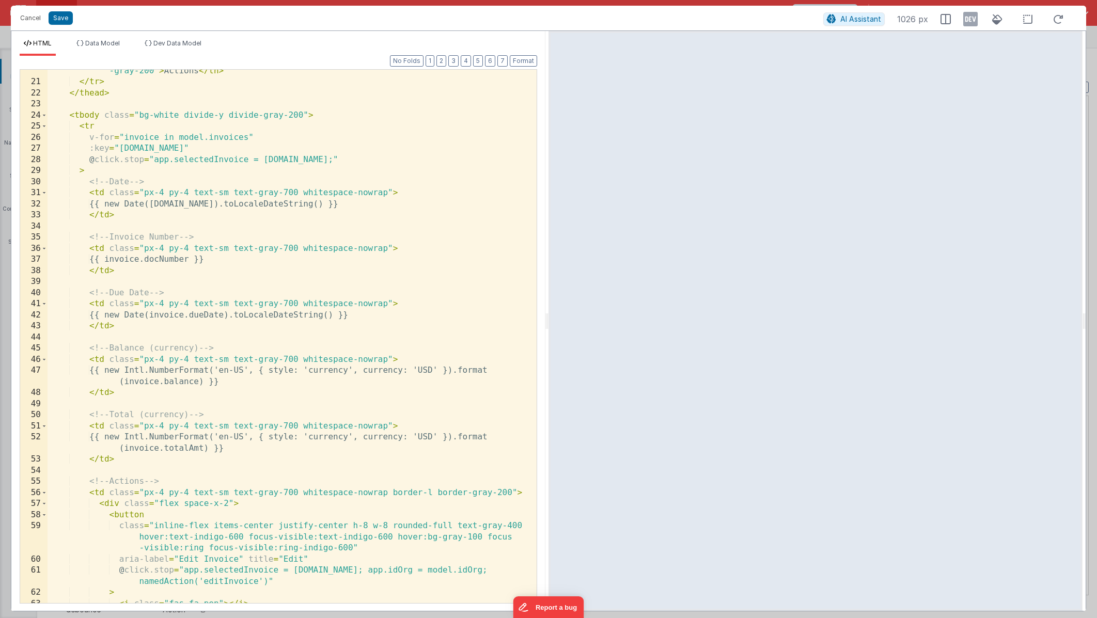
scroll to position [215, 0]
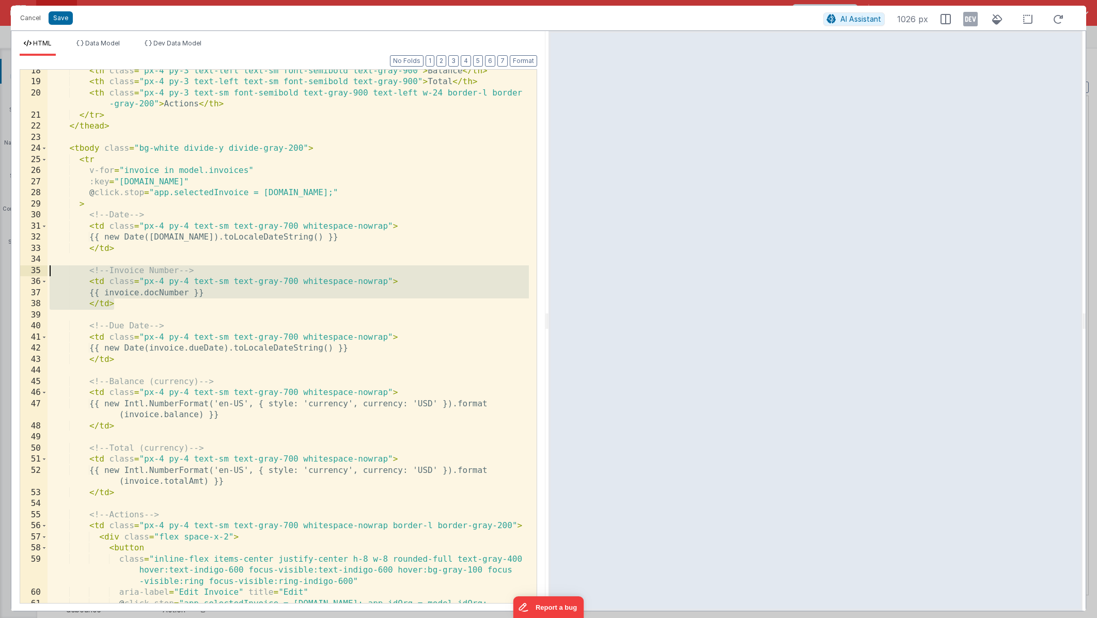
drag, startPoint x: 134, startPoint y: 308, endPoint x: 16, endPoint y: 274, distance: 122.8
click at [16, 274] on div "Format 7 6 5 4 3 2 1 No Folds 18 19 20 21 22 23 24 25 26 27 28 29 30 31 32 33 3…" at bounding box center [278, 333] width 534 height 555
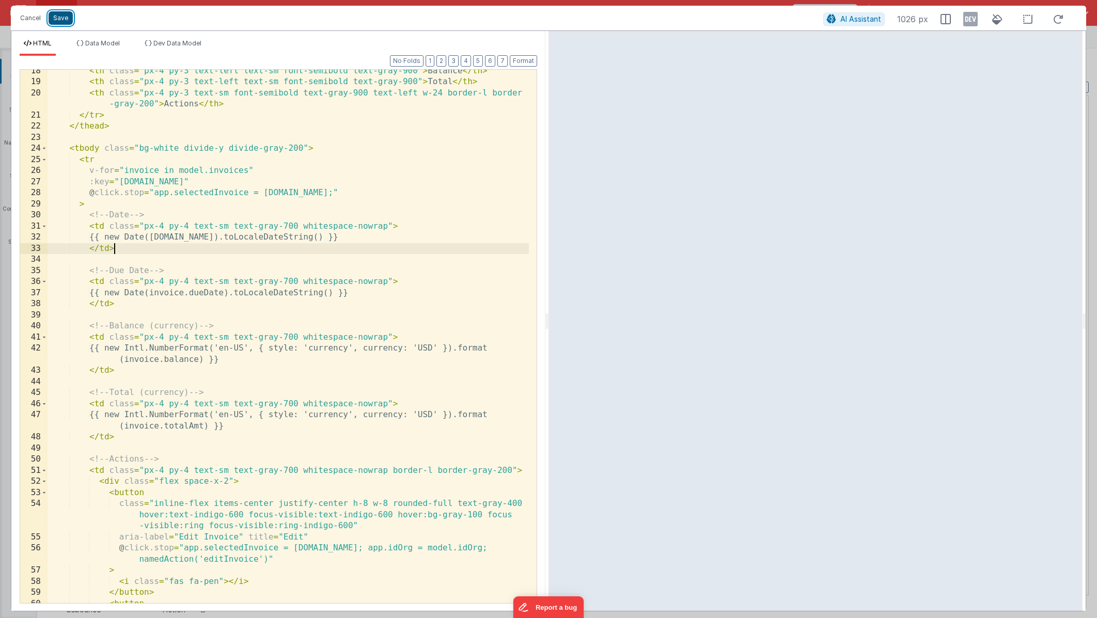
click at [60, 24] on button "Save" at bounding box center [61, 17] width 24 height 13
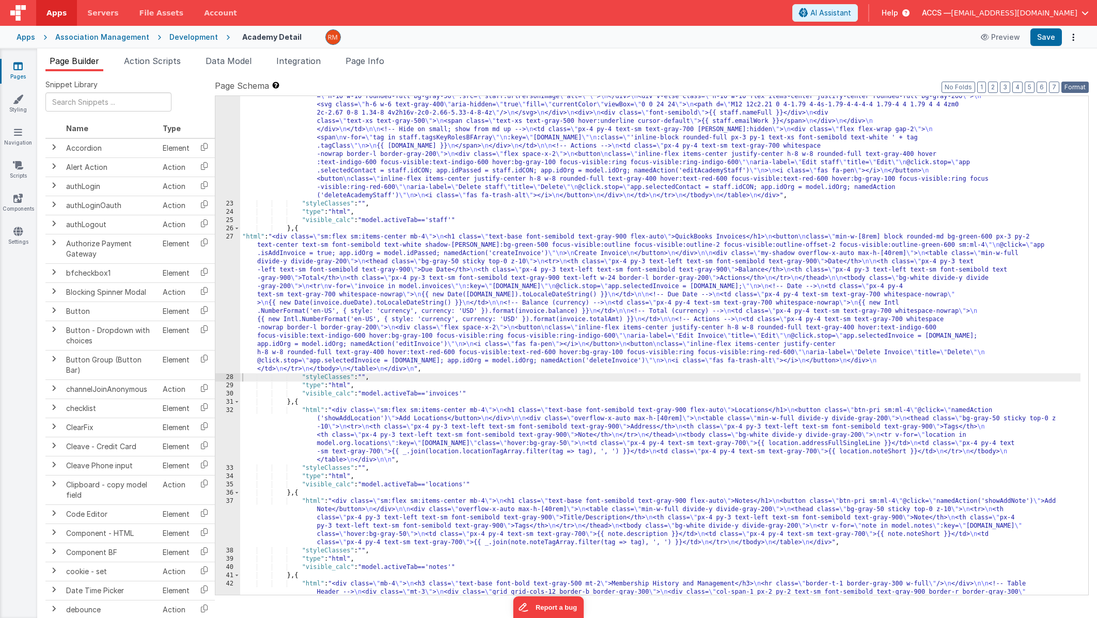
click at [1086, 85] on button "Format" at bounding box center [1075, 87] width 27 height 11
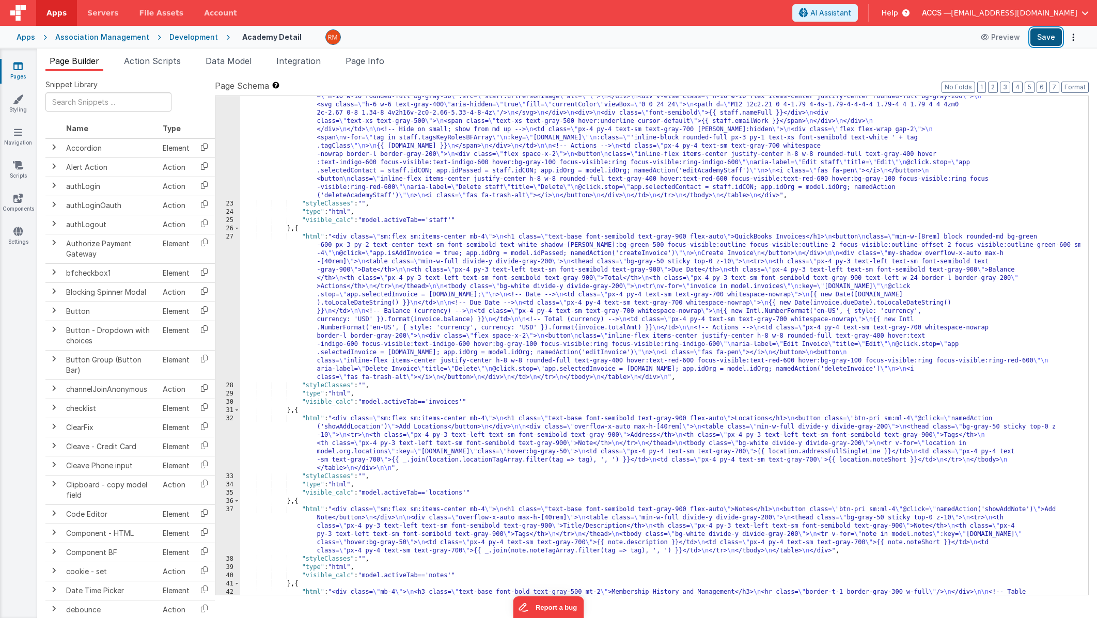
click at [1042, 39] on button "Save" at bounding box center [1047, 37] width 32 height 18
click at [1041, 34] on button "Save" at bounding box center [1047, 37] width 32 height 18
click at [1072, 15] on span "[EMAIL_ADDRESS][DOMAIN_NAME]" at bounding box center [1014, 13] width 127 height 10
click at [985, 82] on li "Logout" at bounding box center [1006, 88] width 165 height 19
